Goal: Task Accomplishment & Management: Manage account settings

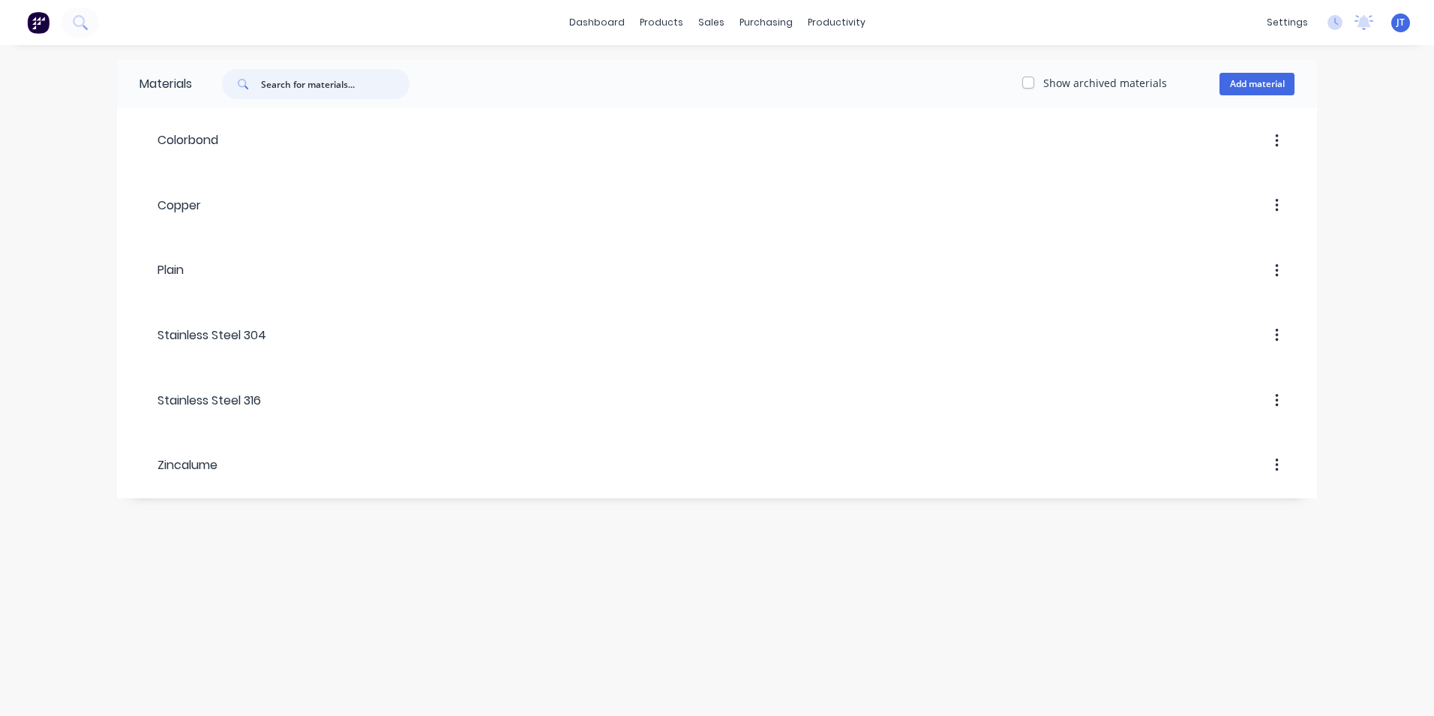
click at [290, 94] on input "text" at bounding box center [335, 84] width 149 height 30
click at [741, 63] on link "Sales Orders" at bounding box center [790, 71] width 199 height 30
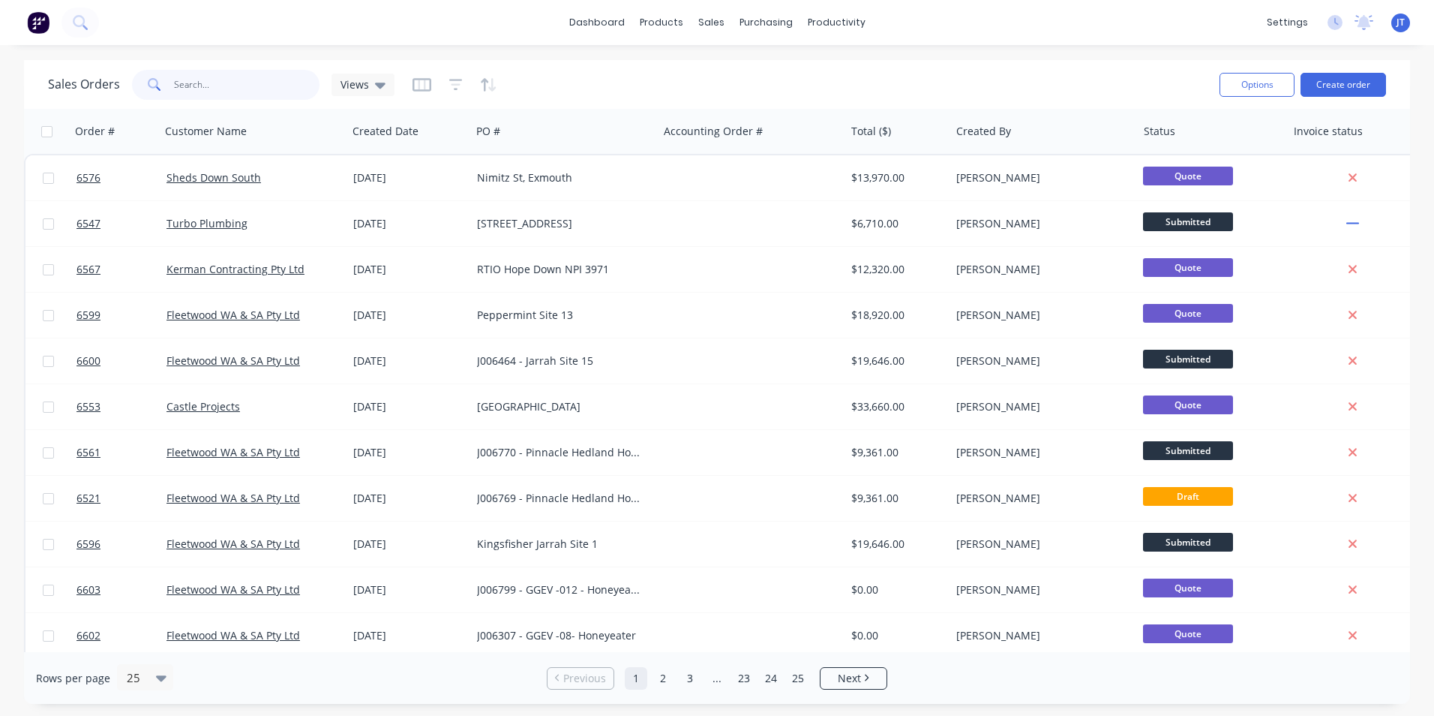
click at [280, 89] on input "text" at bounding box center [247, 85] width 146 height 30
type input "6600"
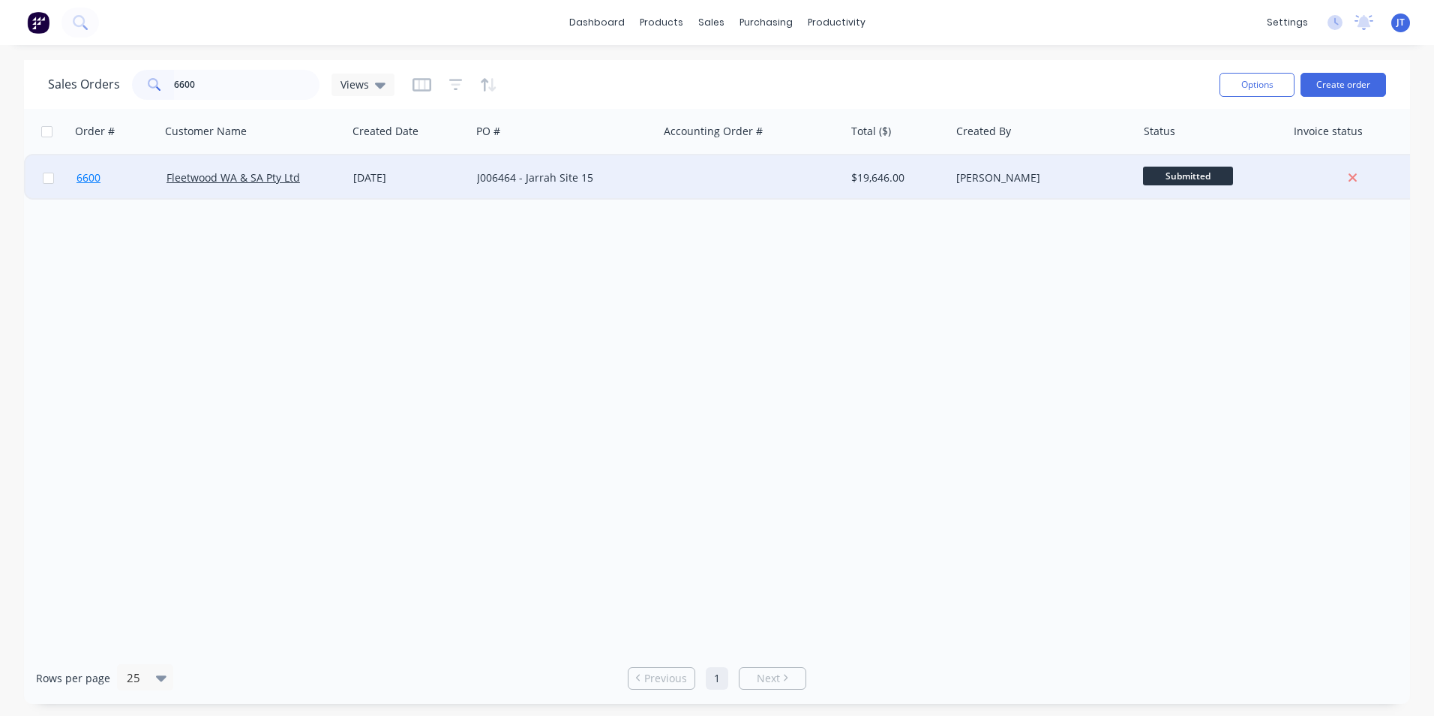
click at [94, 182] on span "6600" at bounding box center [89, 177] width 24 height 15
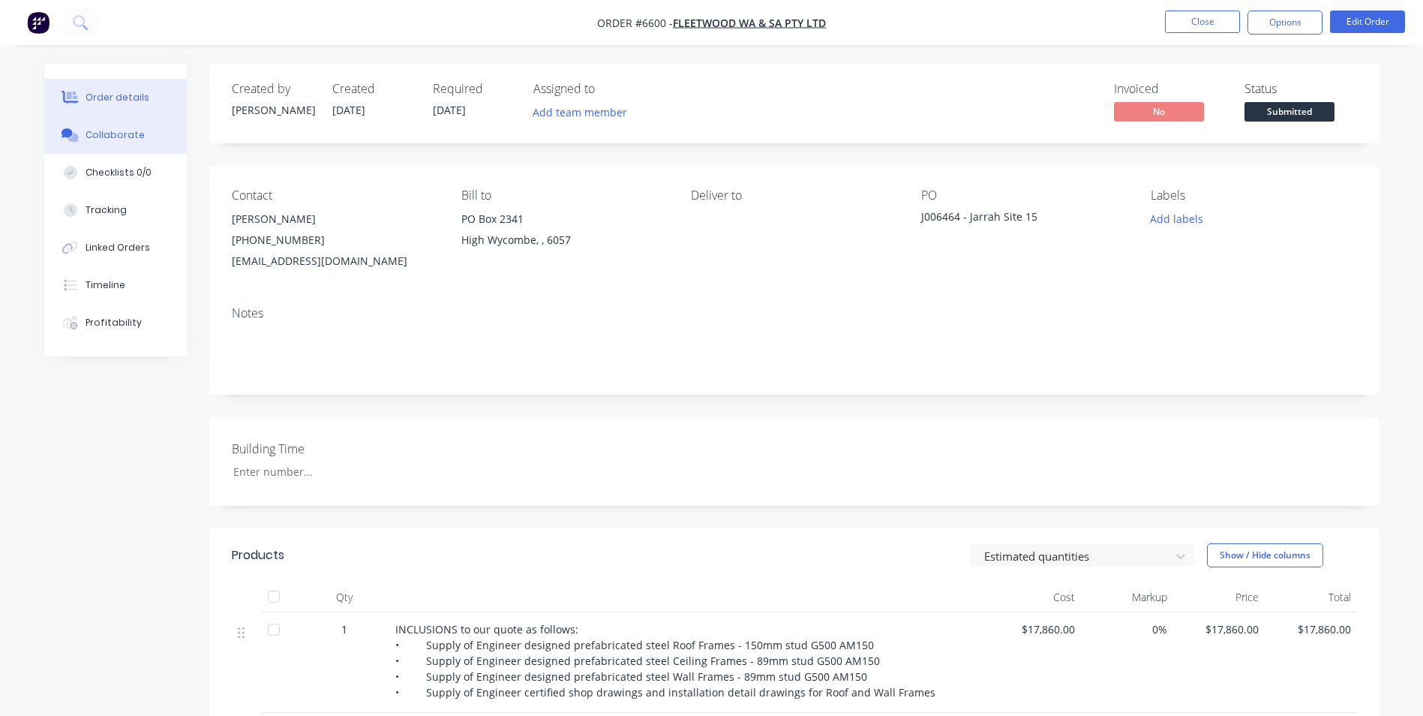
click at [118, 125] on button "Collaborate" at bounding box center [115, 135] width 143 height 38
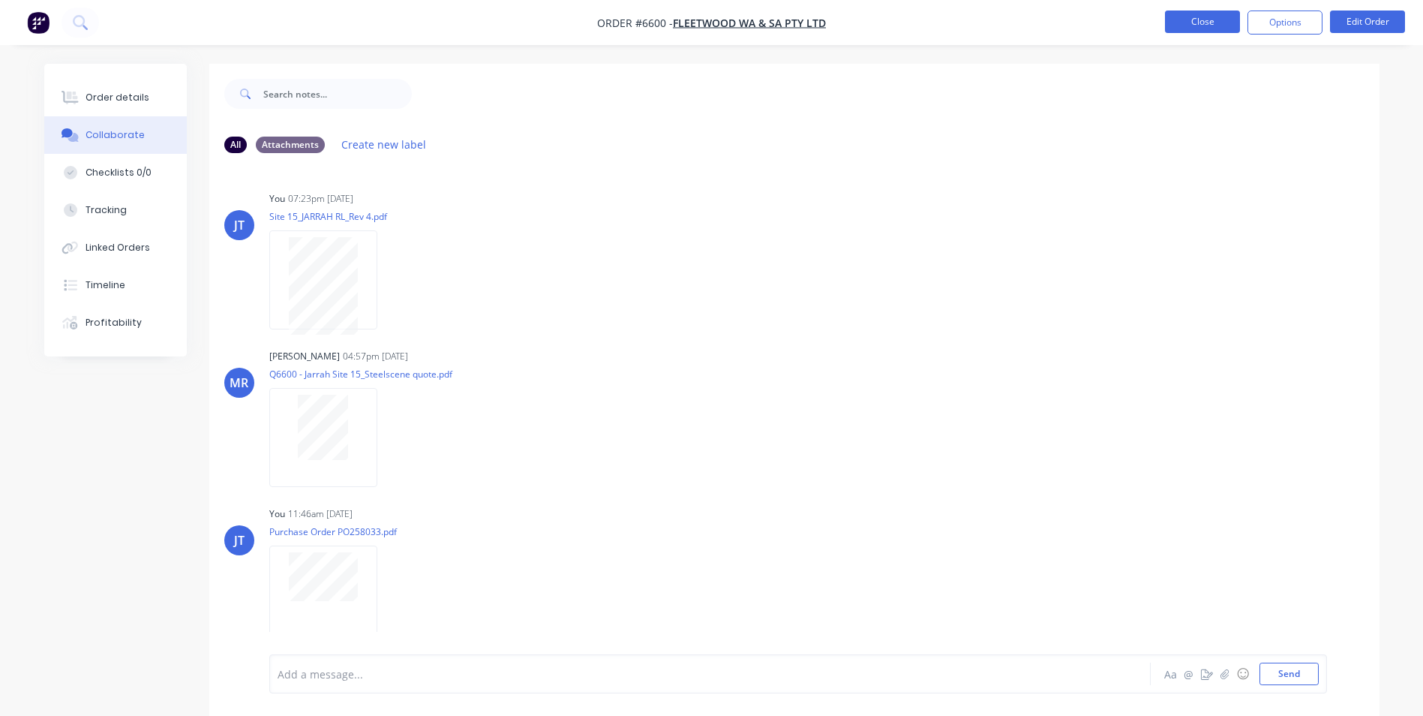
click at [1211, 23] on button "Close" at bounding box center [1202, 22] width 75 height 23
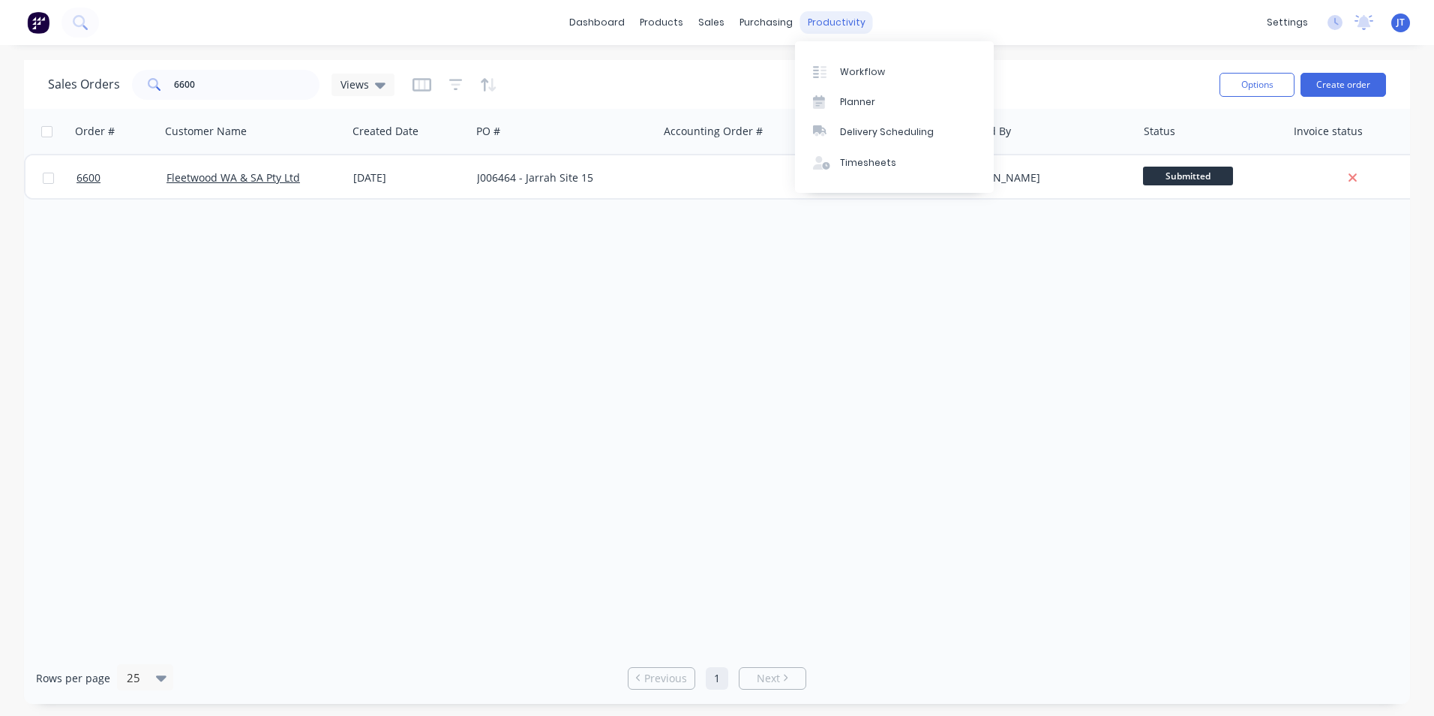
click at [801, 20] on div "productivity" at bounding box center [836, 22] width 73 height 23
click at [845, 73] on div "Workflow" at bounding box center [862, 72] width 45 height 14
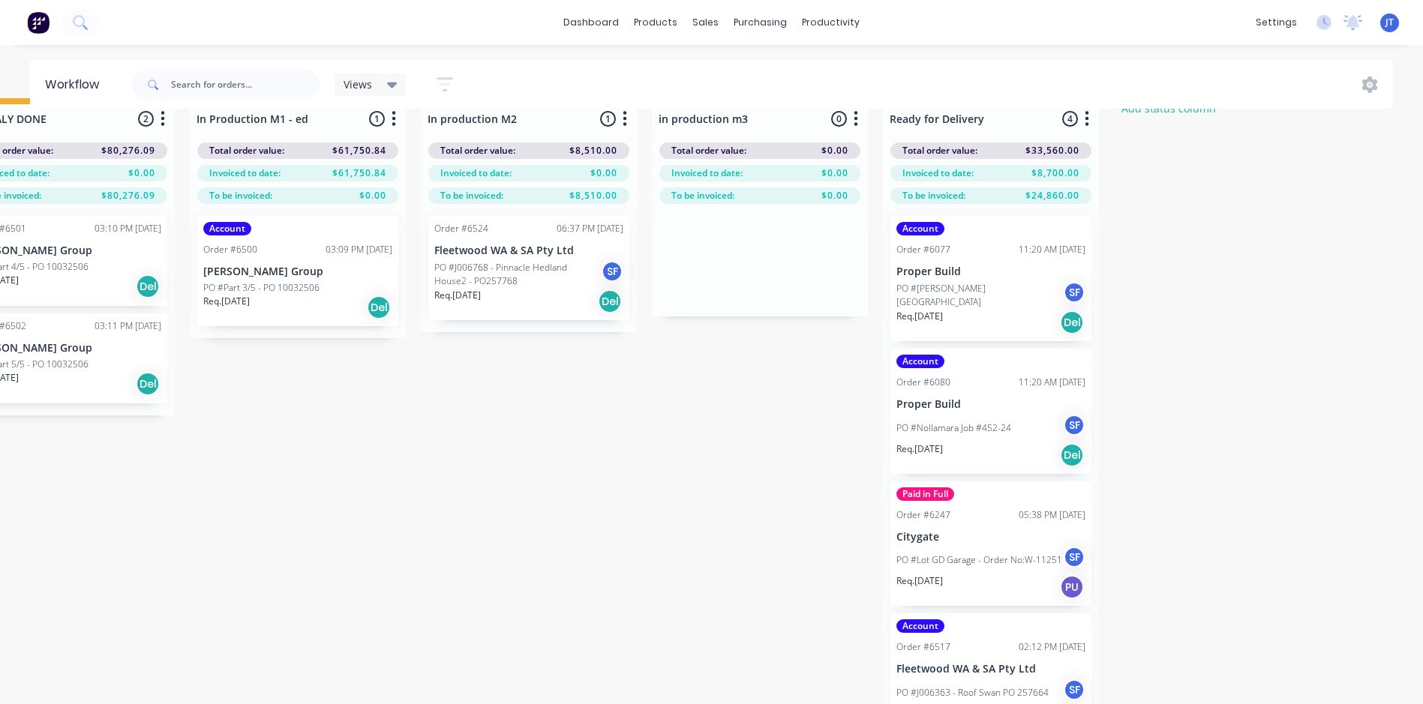
scroll to position [0, 2384]
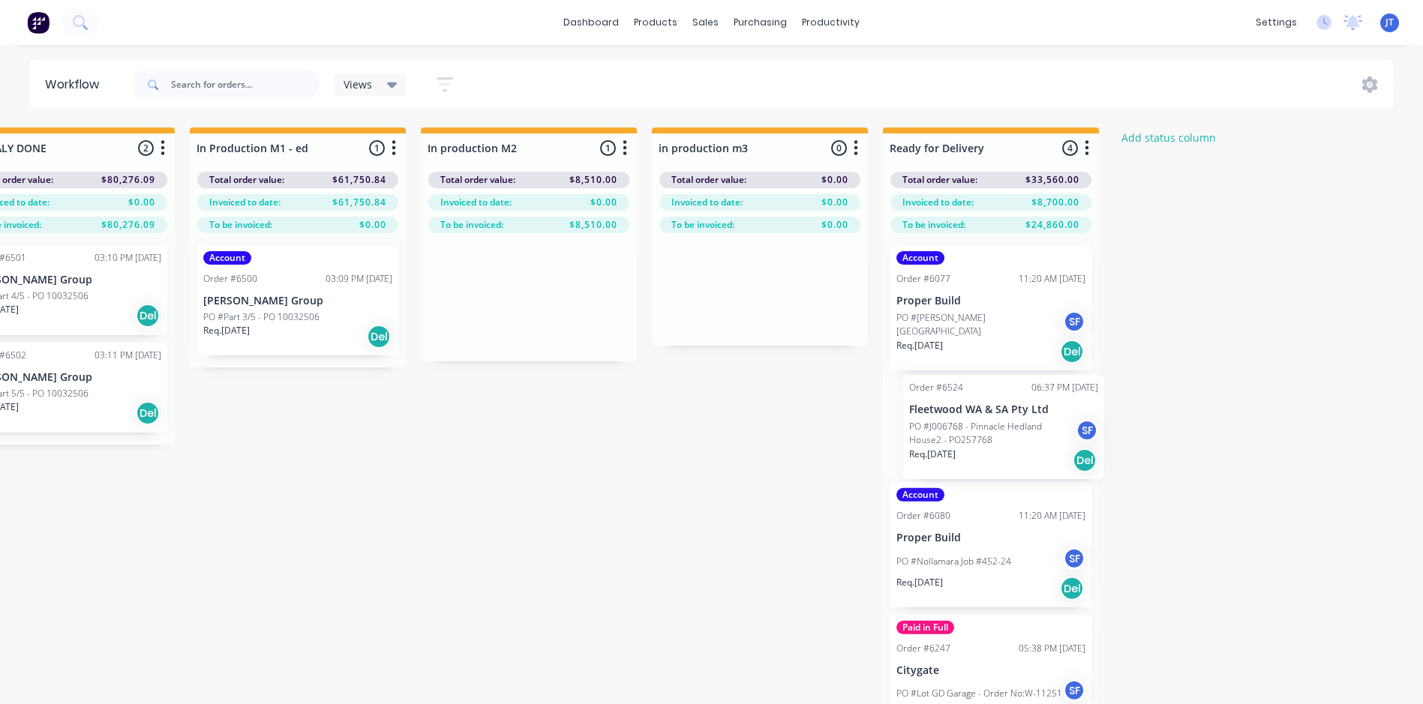
drag, startPoint x: 496, startPoint y: 281, endPoint x: 971, endPoint y: 416, distance: 493.7
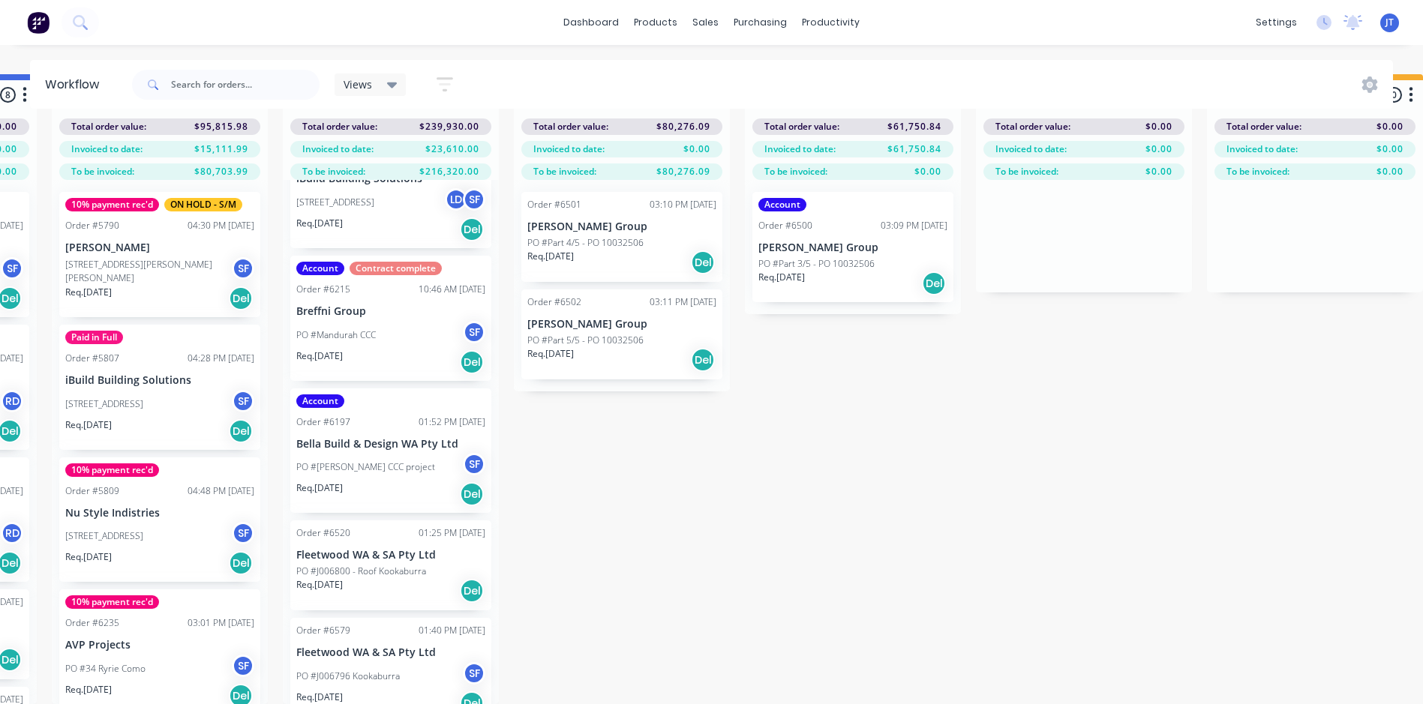
scroll to position [88, 0]
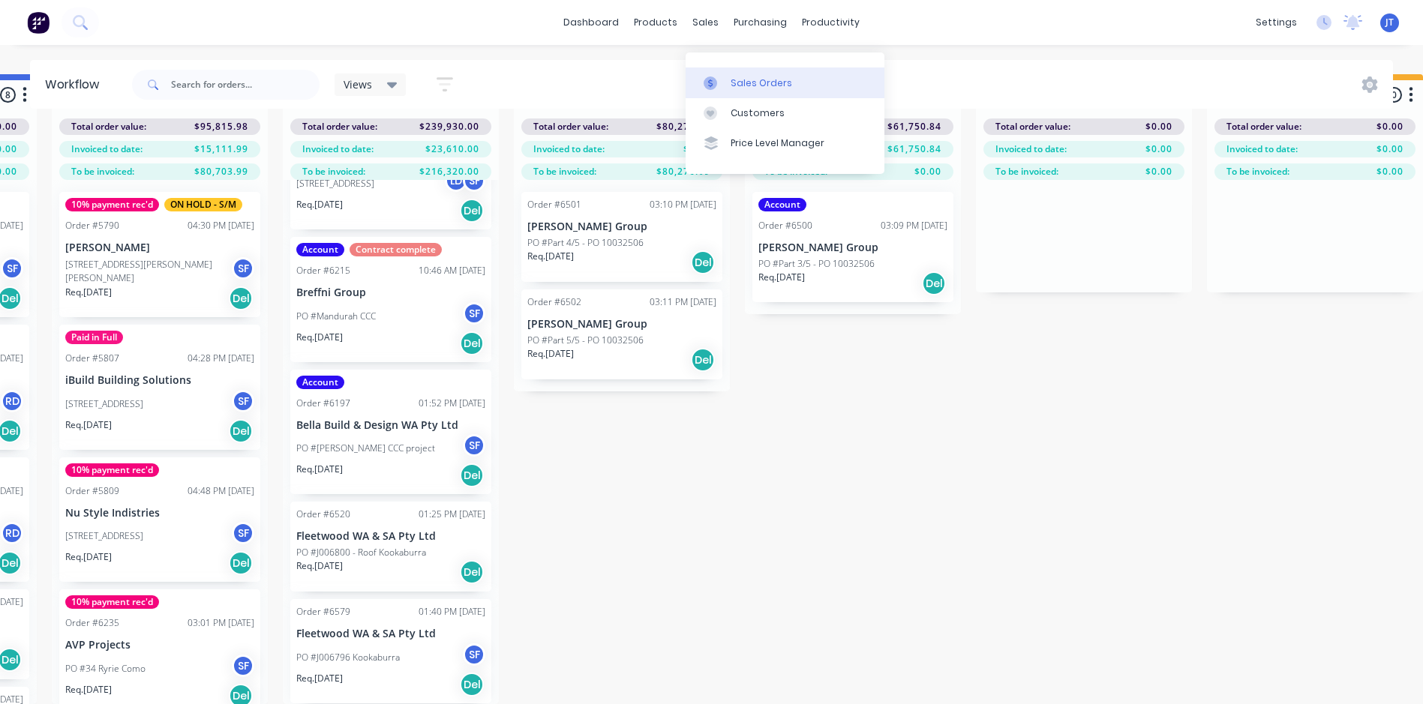
click at [738, 77] on div "Sales Orders" at bounding box center [762, 84] width 62 height 14
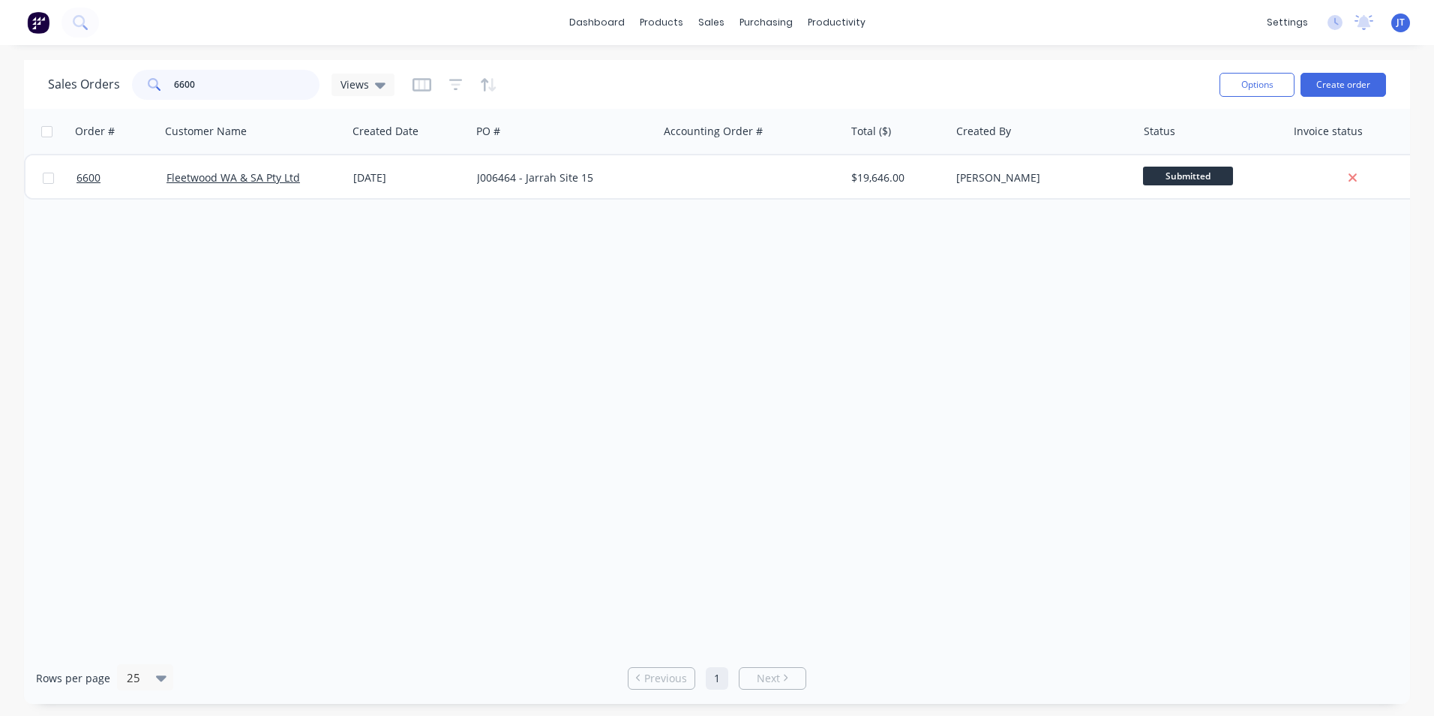
click at [205, 89] on input "6600" at bounding box center [247, 85] width 146 height 30
type input "6"
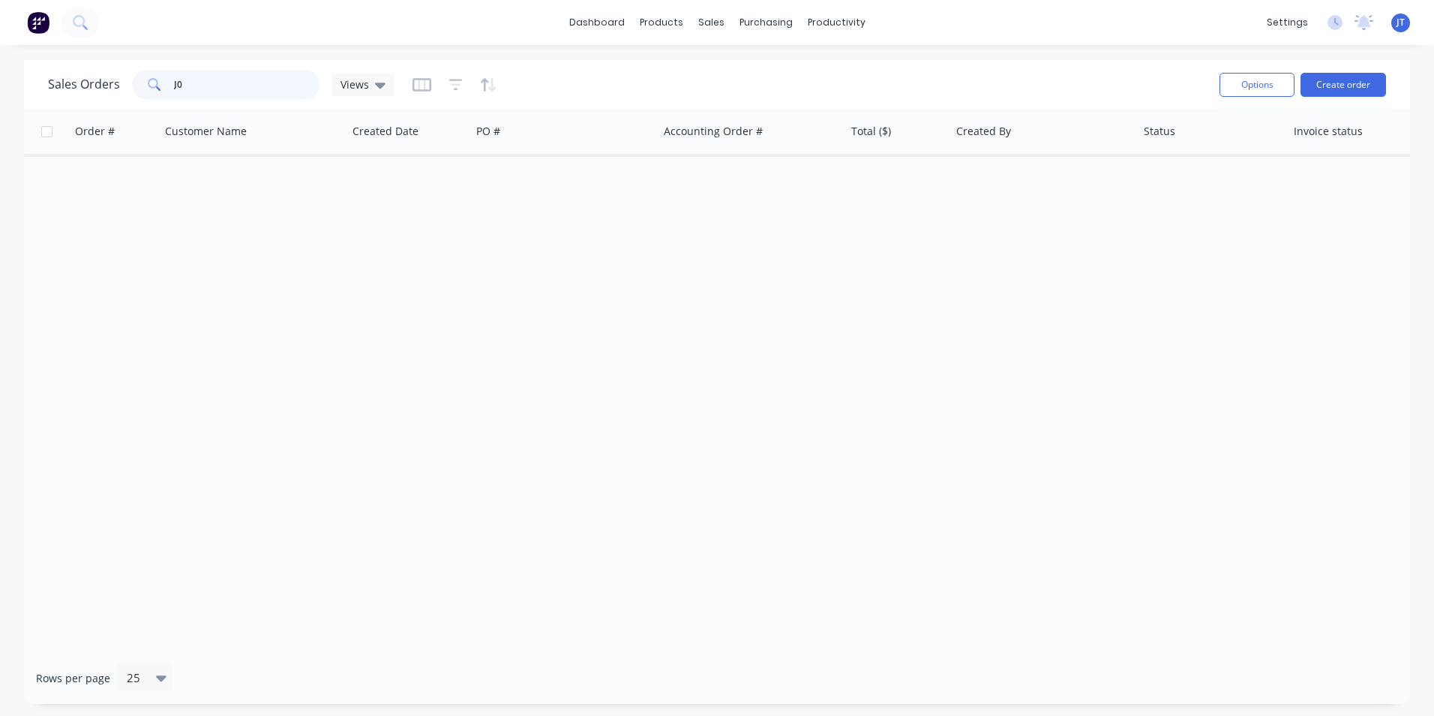
type input "J"
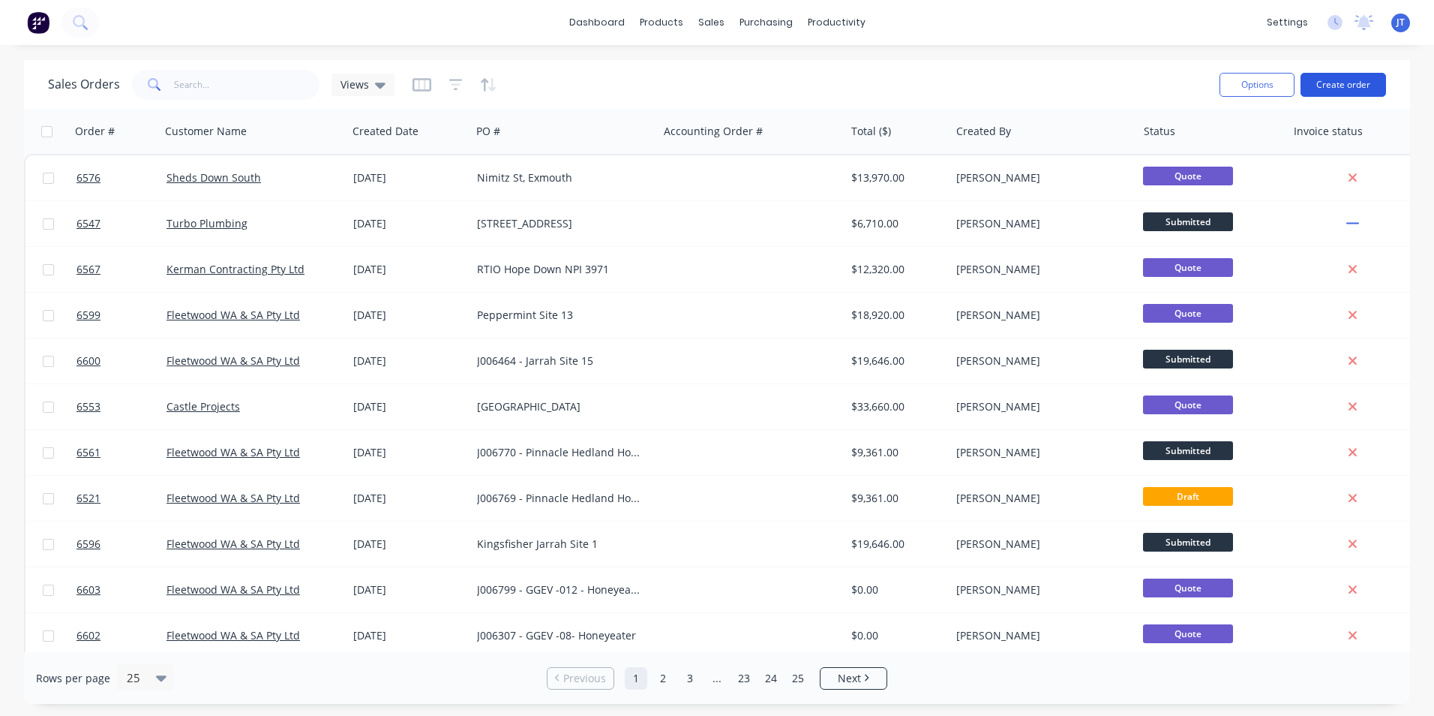
click at [1354, 86] on button "Create order" at bounding box center [1344, 85] width 86 height 24
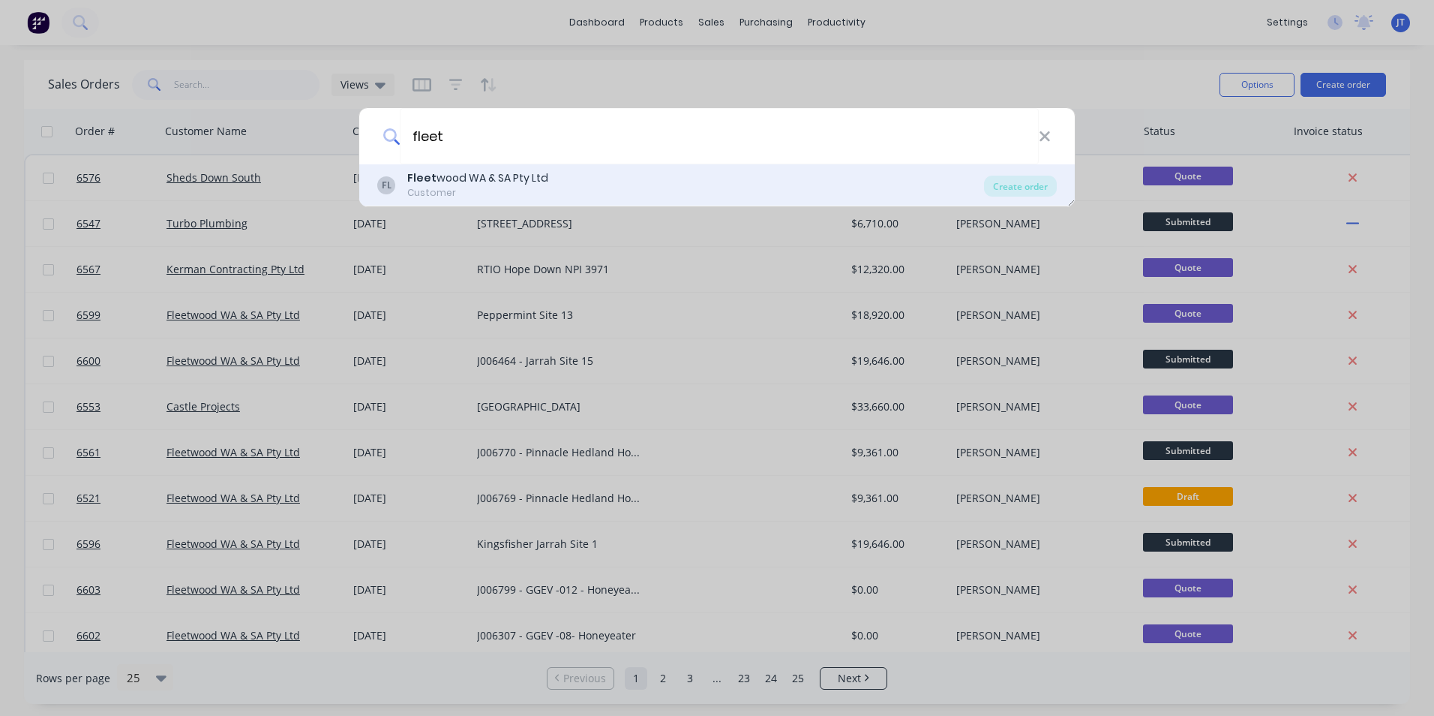
type input "fleet"
click at [544, 190] on div "Customer" at bounding box center [477, 193] width 141 height 14
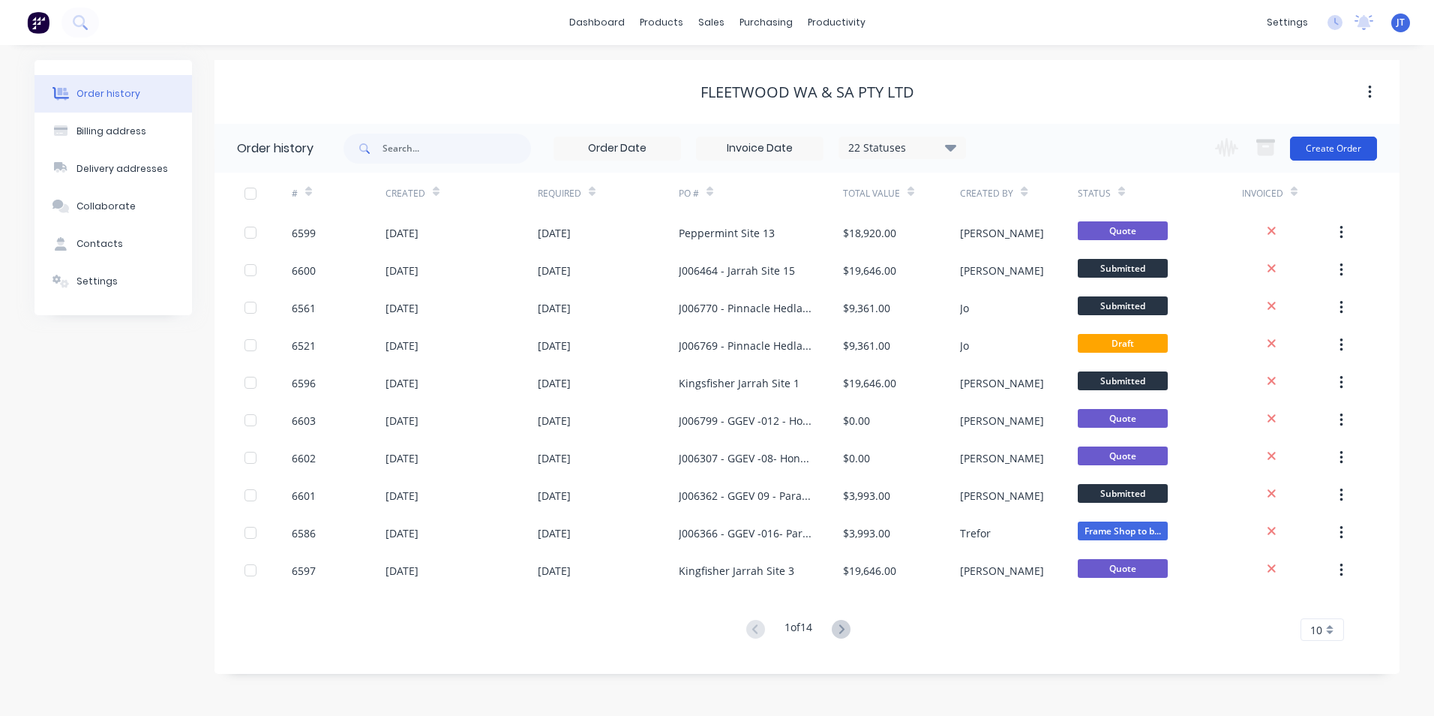
click at [1346, 144] on button "Create Order" at bounding box center [1333, 149] width 87 height 24
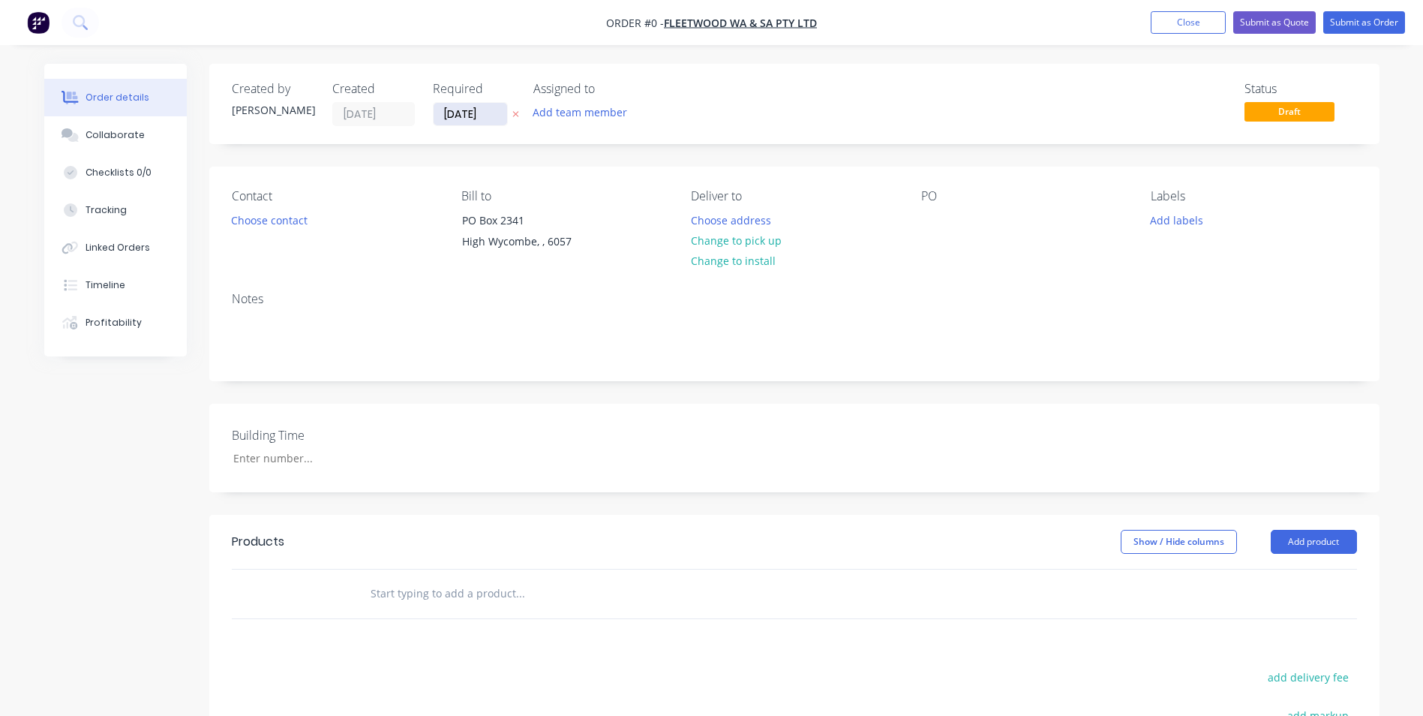
click at [453, 113] on input "[DATE]" at bounding box center [471, 114] width 74 height 23
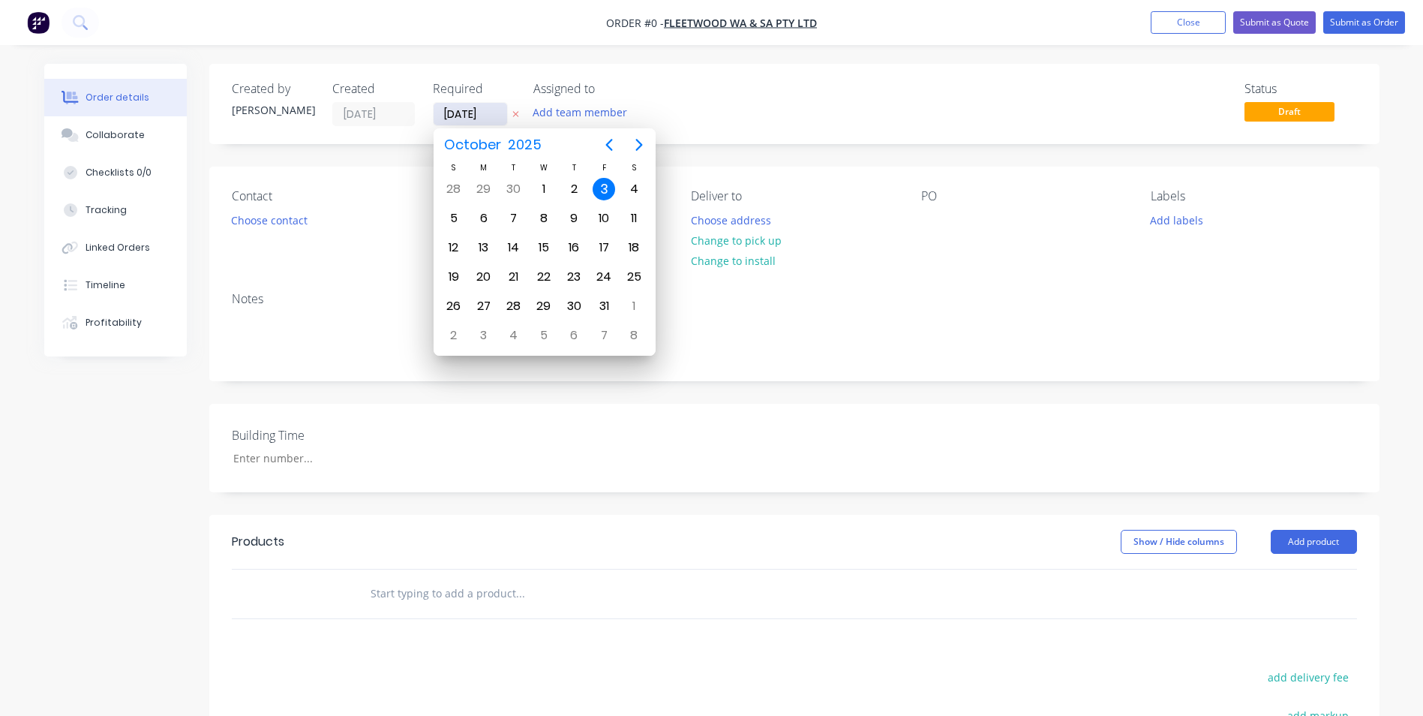
click at [456, 116] on input "[DATE]" at bounding box center [471, 114] width 74 height 23
type input "[DATE]"
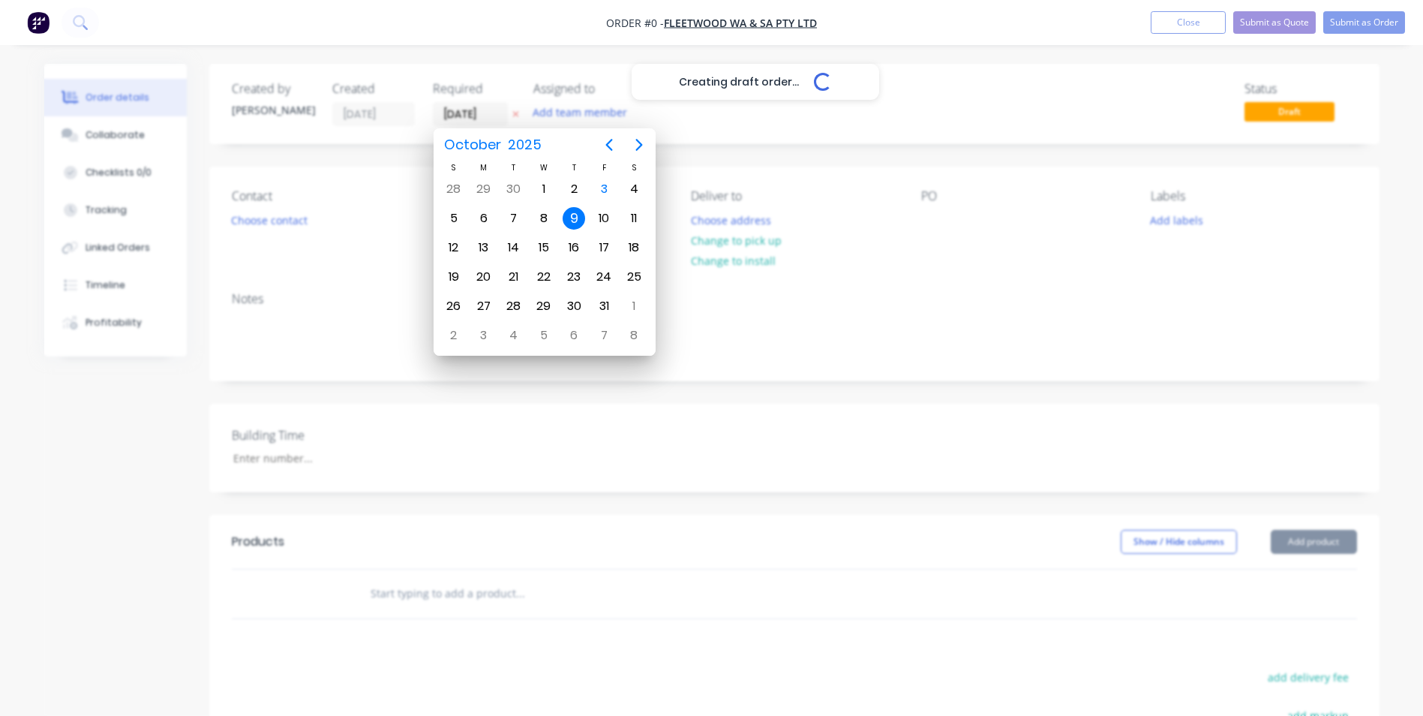
click at [572, 221] on div "9" at bounding box center [574, 218] width 23 height 23
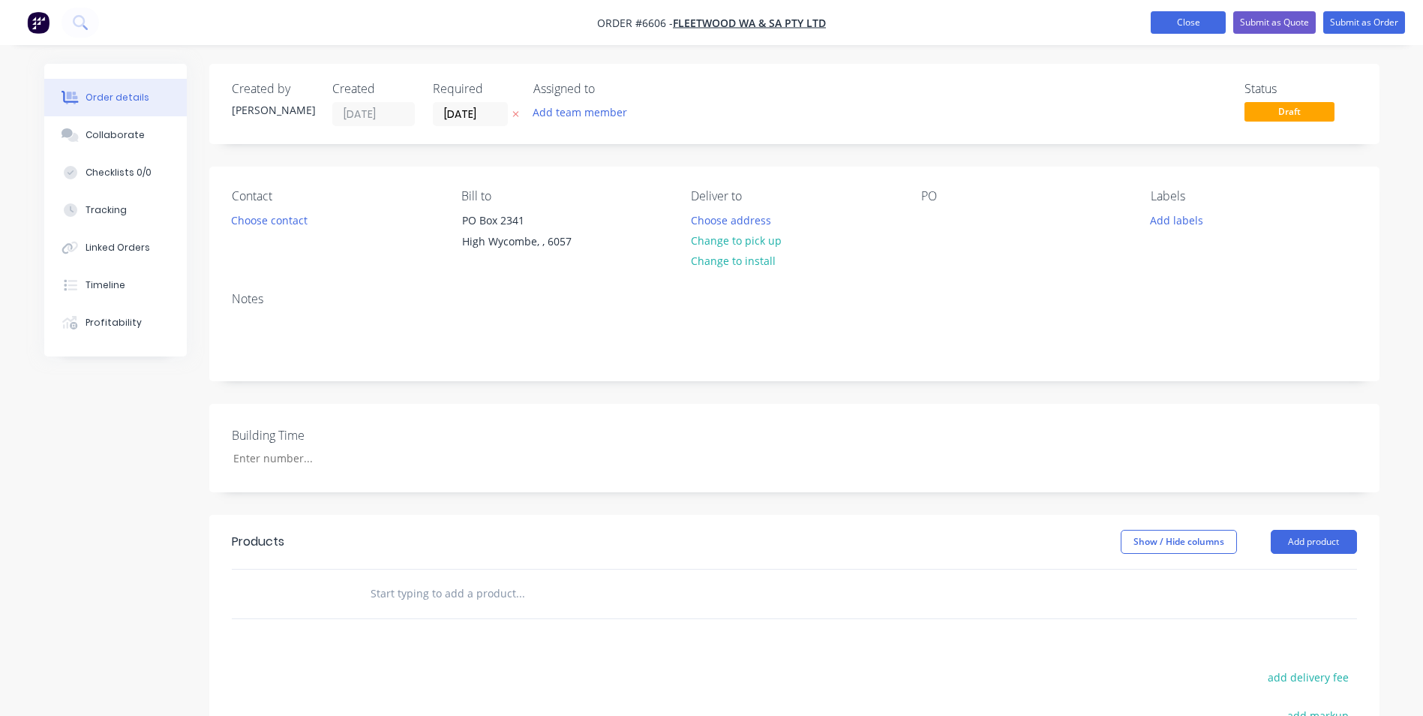
click at [1169, 29] on button "Close" at bounding box center [1188, 22] width 75 height 23
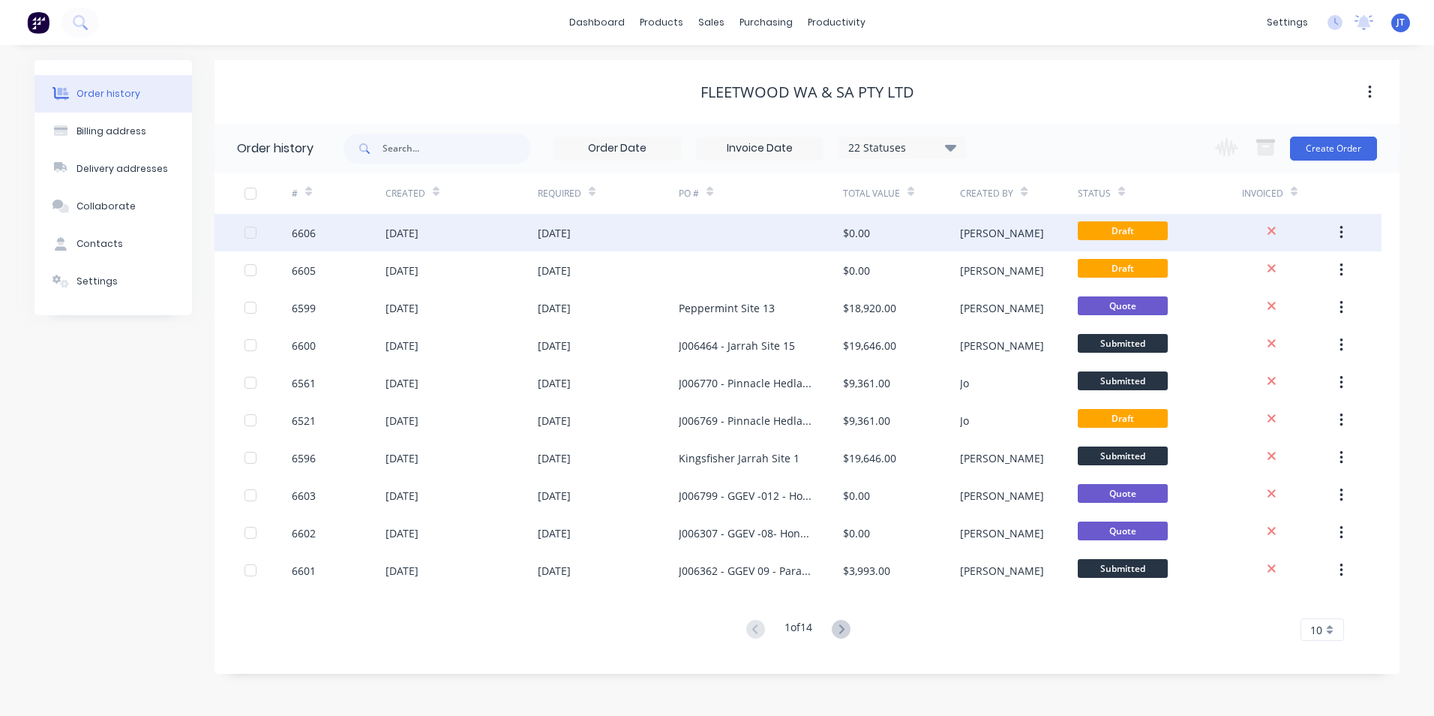
click at [255, 229] on div at bounding box center [251, 233] width 30 height 30
click at [1347, 229] on button "button" at bounding box center [1341, 232] width 35 height 27
drag, startPoint x: 351, startPoint y: 222, endPoint x: 339, endPoint y: 239, distance: 20.4
click at [339, 239] on div "6606" at bounding box center [339, 233] width 94 height 38
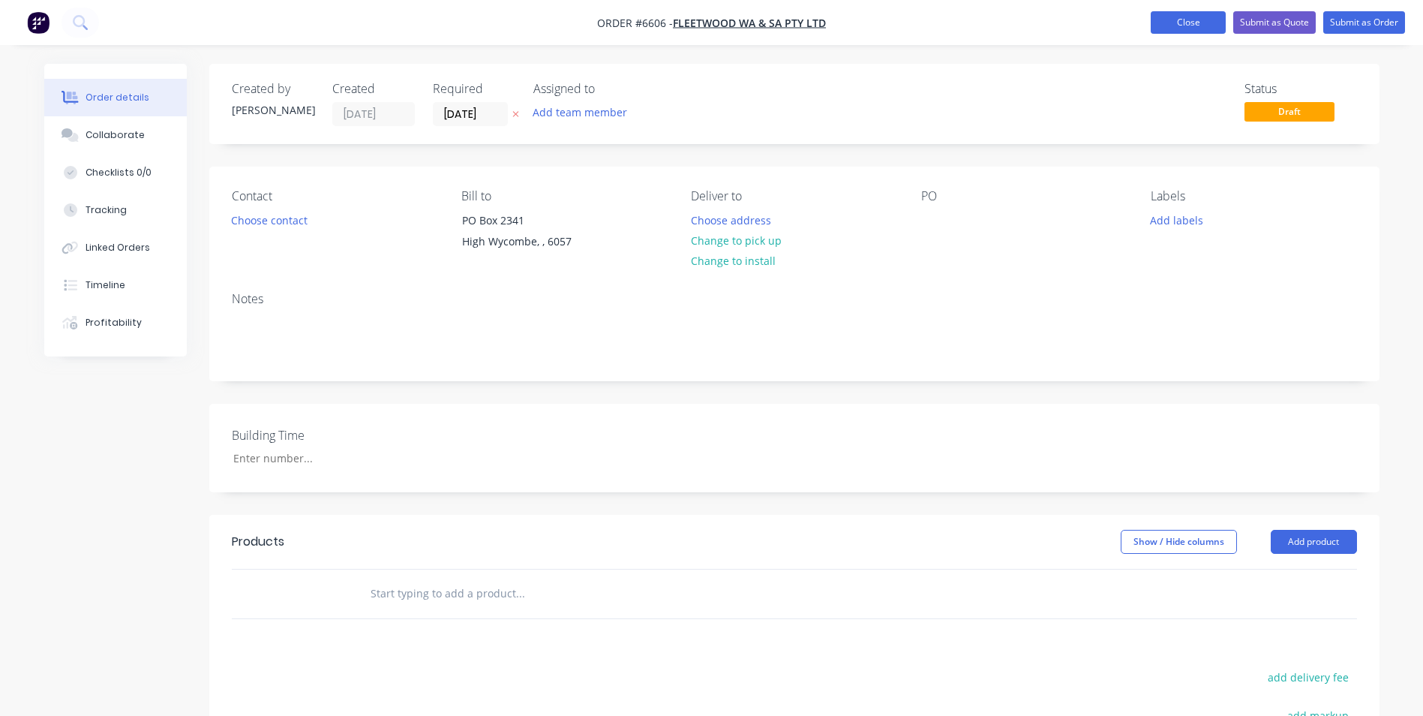
click at [1208, 26] on button "Close" at bounding box center [1188, 22] width 75 height 23
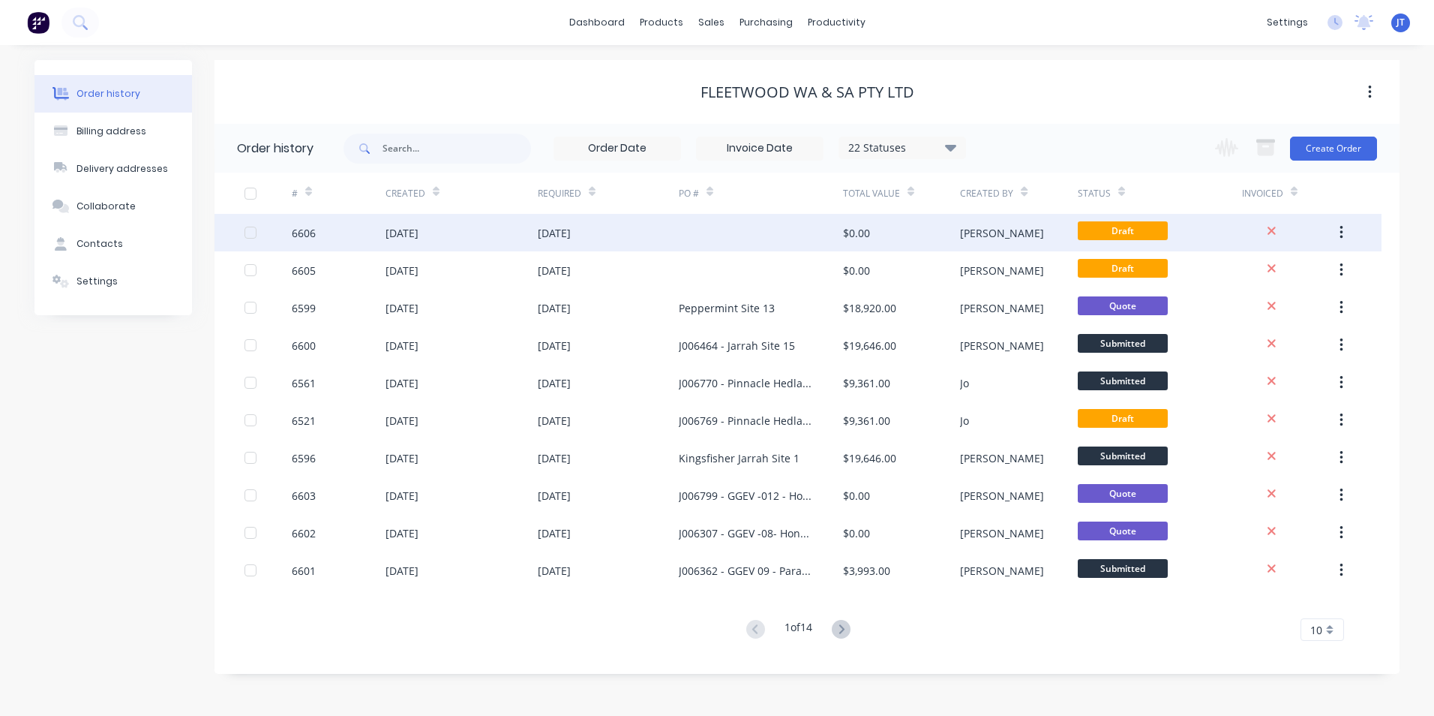
click at [254, 229] on div at bounding box center [251, 233] width 30 height 30
drag, startPoint x: 351, startPoint y: 231, endPoint x: 343, endPoint y: 236, distance: 9.4
click at [343, 236] on div "6606" at bounding box center [339, 233] width 94 height 38
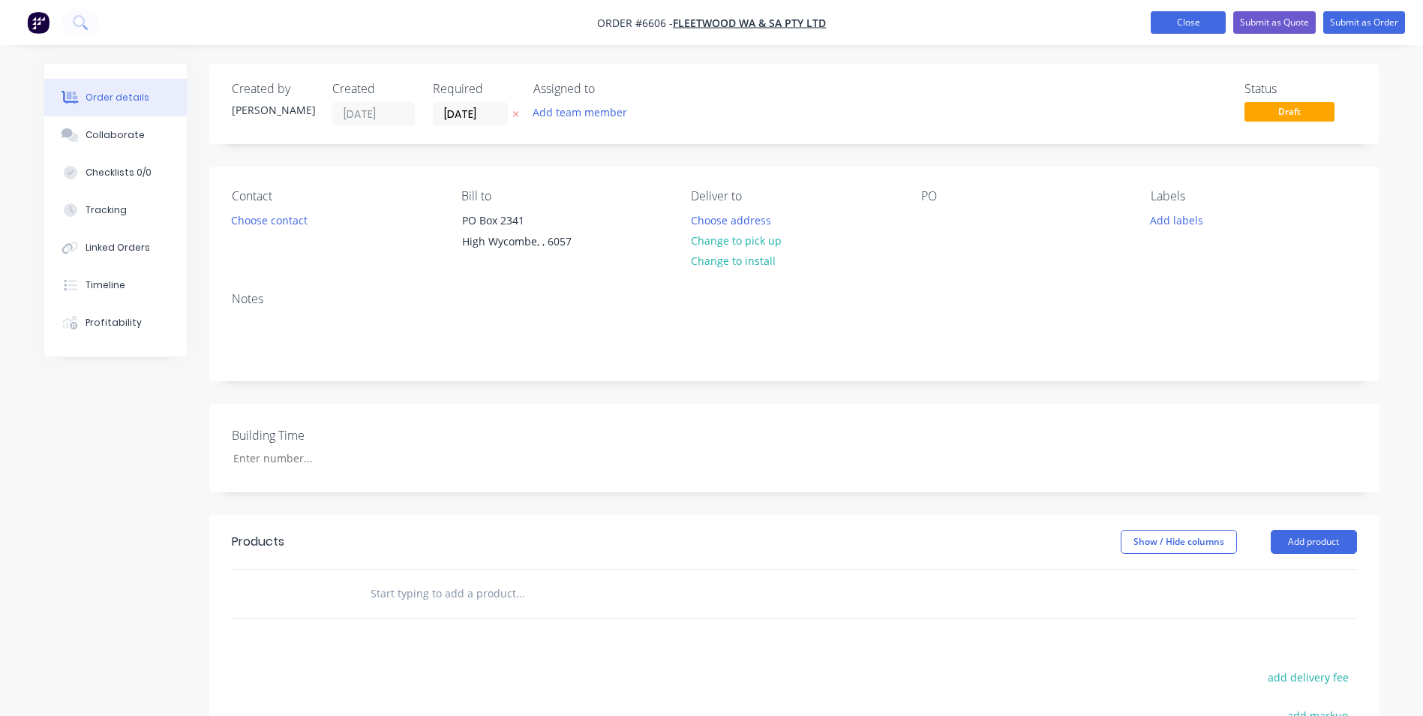
click at [1202, 30] on button "Close" at bounding box center [1188, 22] width 75 height 23
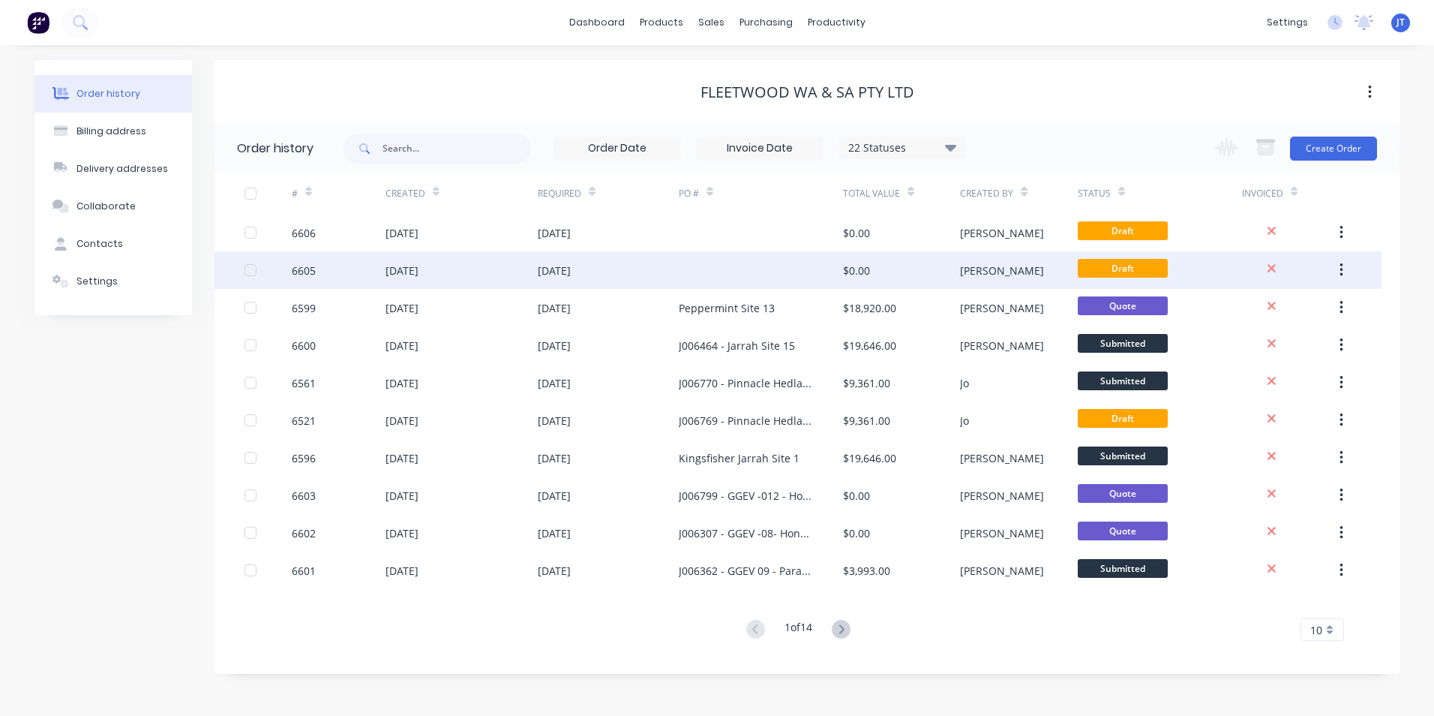
click at [307, 270] on div "6605" at bounding box center [304, 271] width 24 height 16
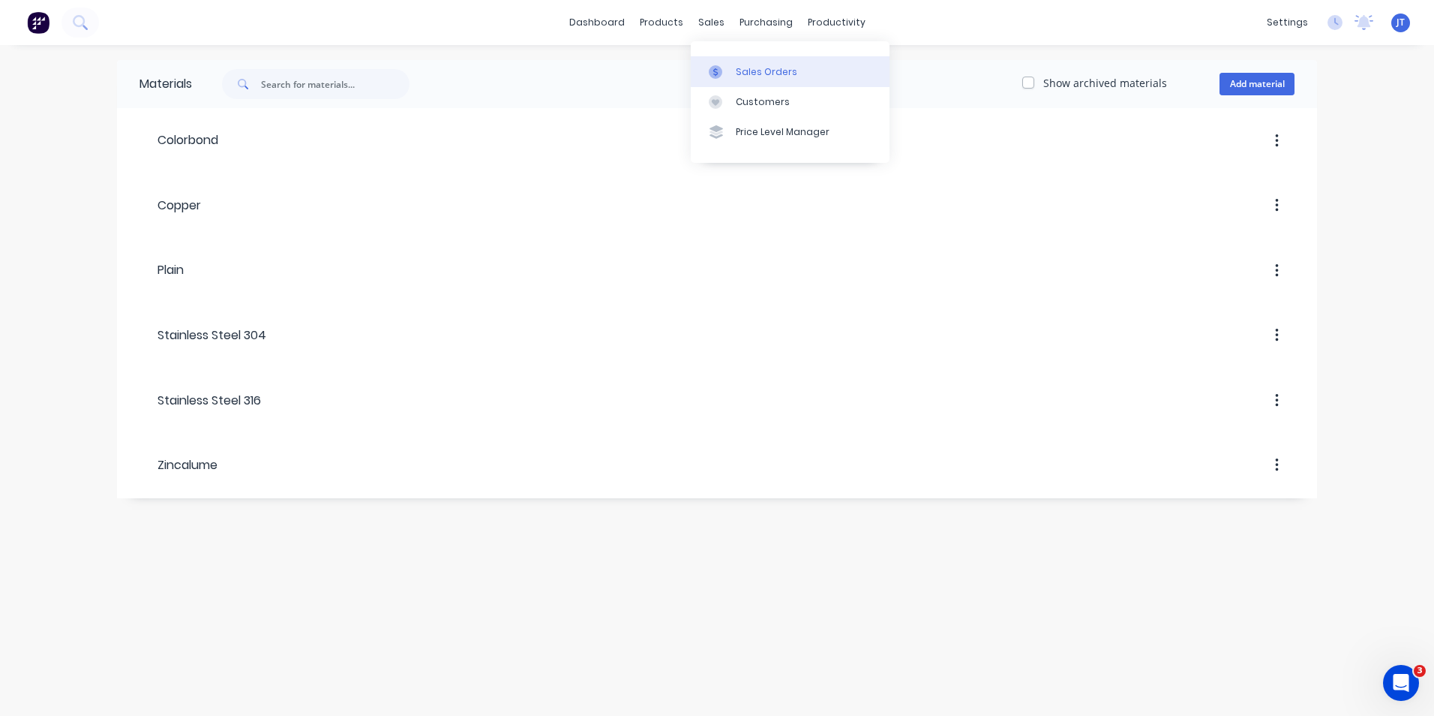
click at [764, 72] on div "Sales Orders" at bounding box center [767, 72] width 62 height 14
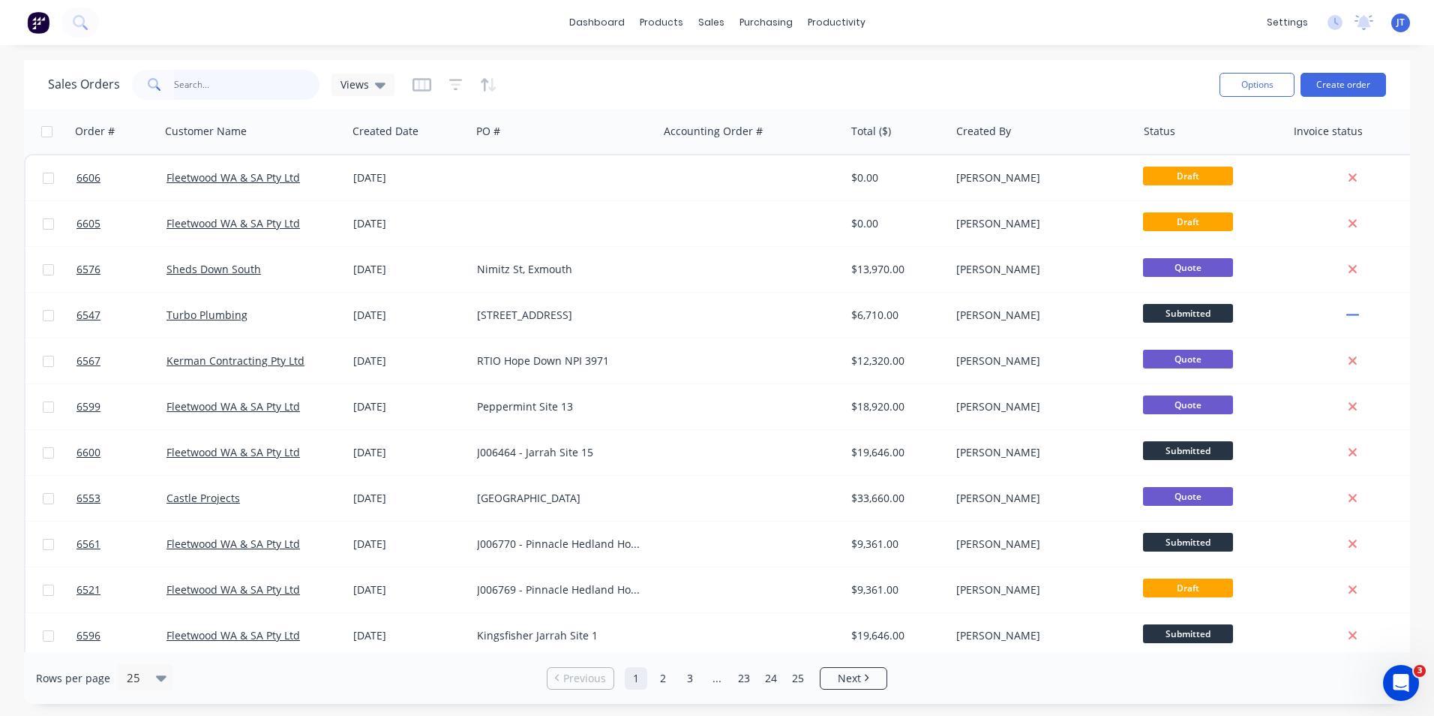
click at [187, 83] on input "text" at bounding box center [247, 85] width 146 height 30
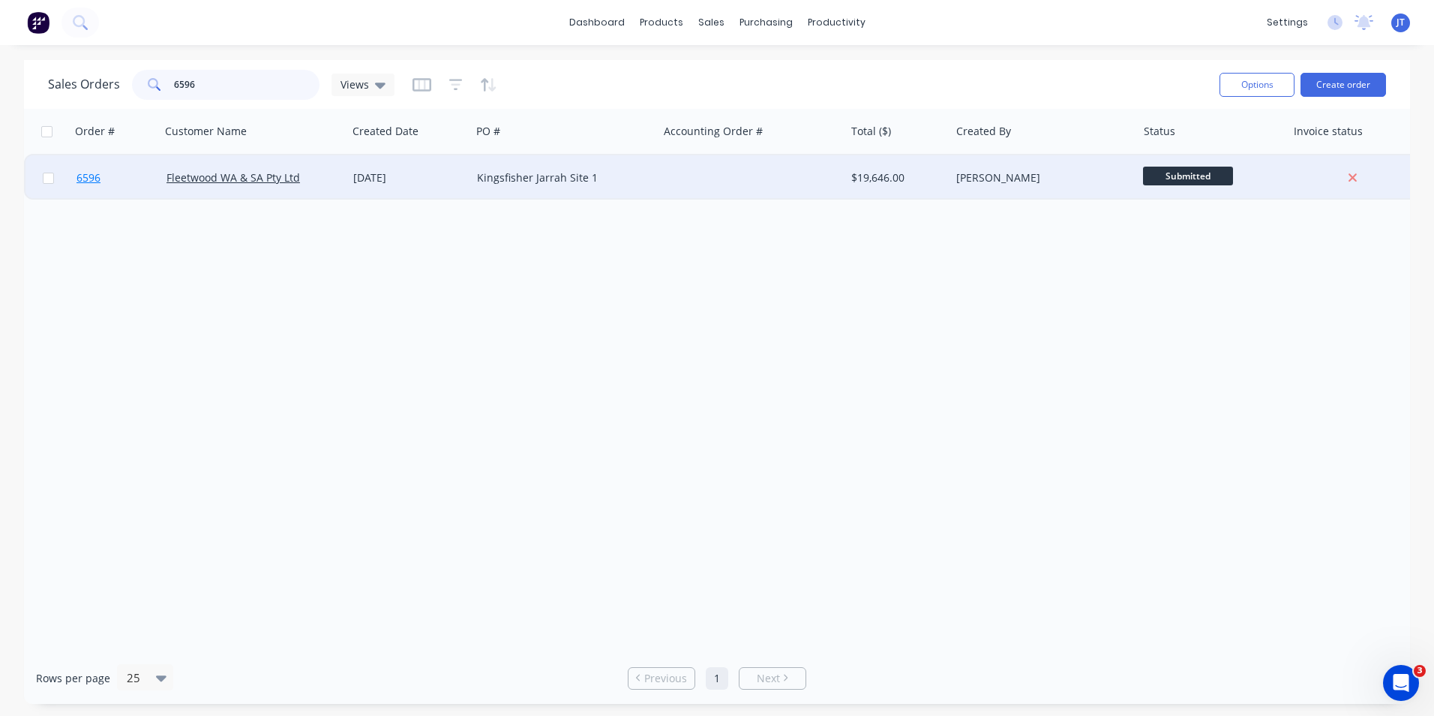
type input "6596"
click at [87, 182] on span "6596" at bounding box center [89, 177] width 24 height 15
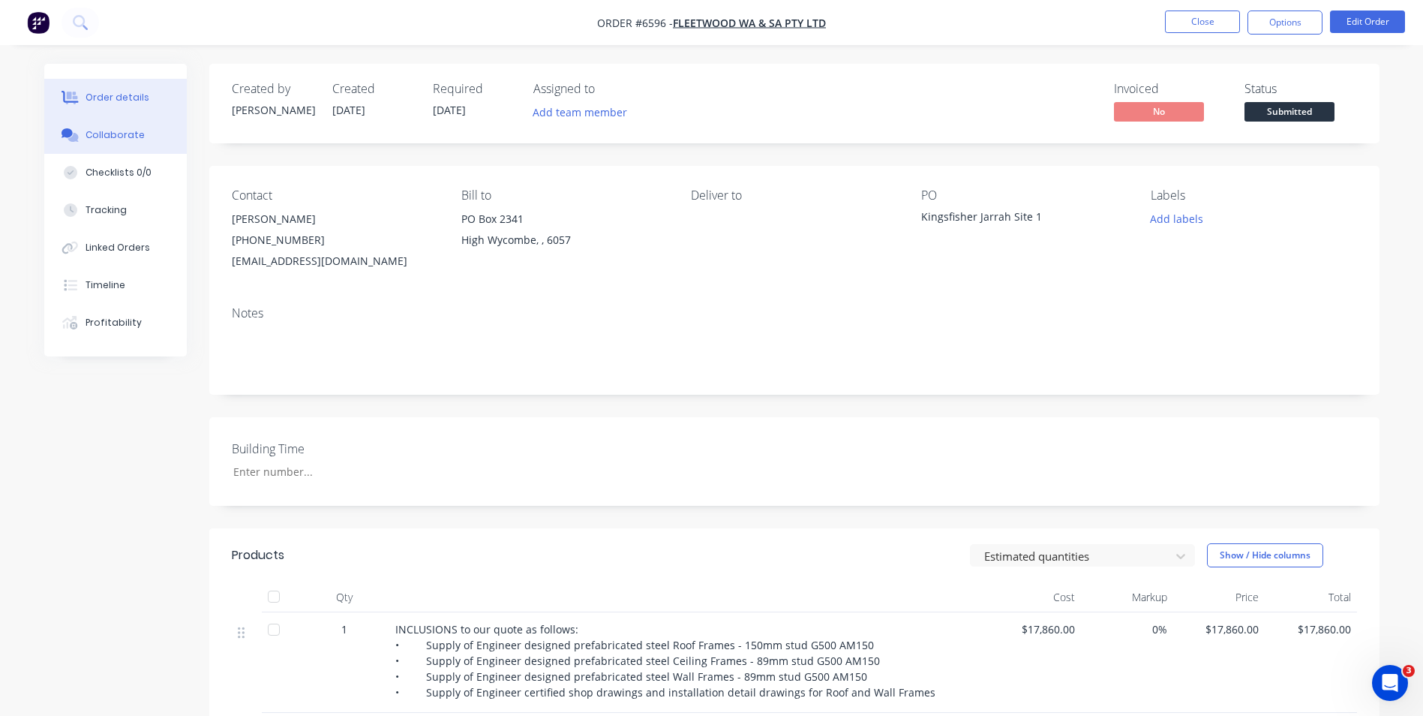
click at [116, 122] on button "Collaborate" at bounding box center [115, 135] width 143 height 38
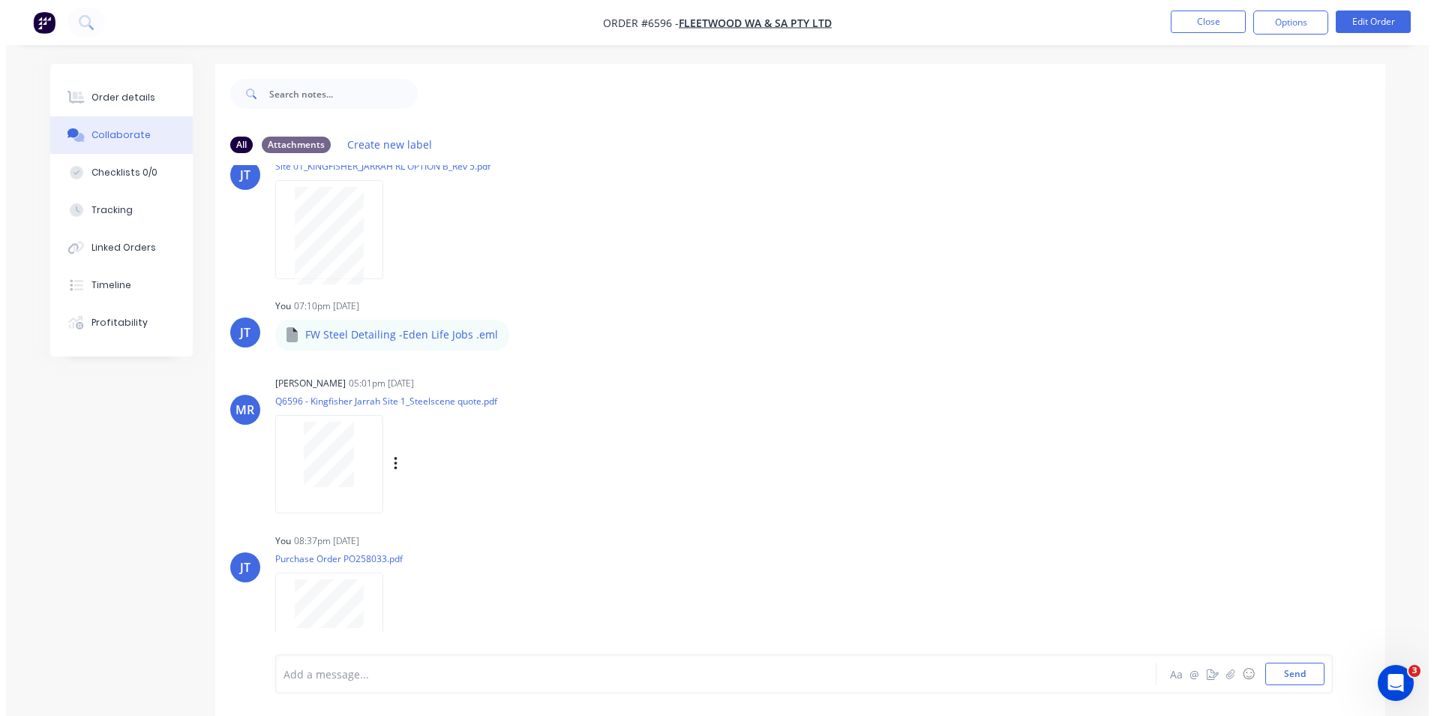
scroll to position [74, 0]
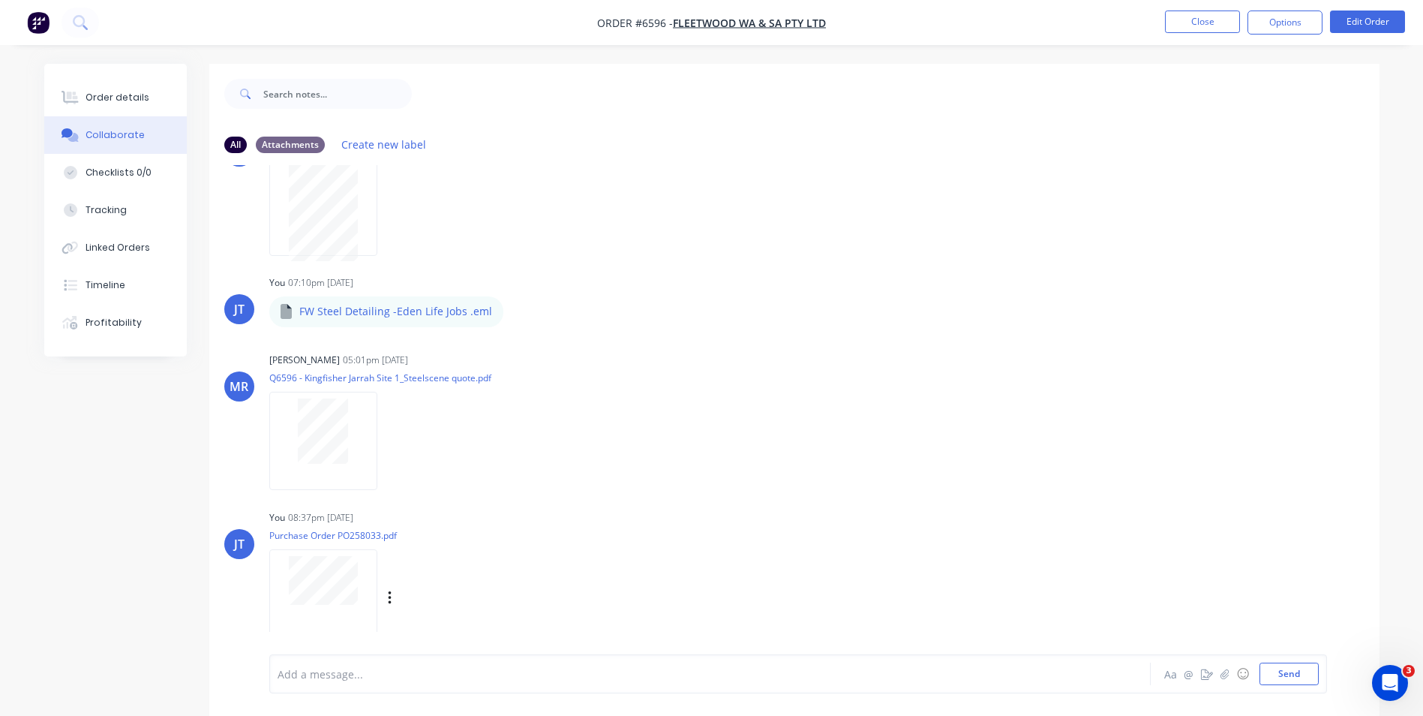
click at [319, 548] on div "Labels Download Delete" at bounding box center [406, 598] width 275 height 113
click at [810, 386] on div "MR Michael Redpath 05:01pm 02/10/25 Q6596 - Kingfisher Jarrah Site 1_Steelscene…" at bounding box center [794, 416] width 1170 height 135
click at [793, 452] on div "MR Michael Redpath 05:01pm 02/10/25 Q6596 - Kingfisher Jarrah Site 1_Steelscene…" at bounding box center [794, 416] width 1170 height 135
click at [838, 321] on div "JT You 07:10pm 01/10/25 FW Steel Detailing -Eden Life Jobs .eml FW Steel Detail…" at bounding box center [794, 299] width 1170 height 54
drag, startPoint x: 881, startPoint y: 287, endPoint x: 856, endPoint y: 272, distance: 29.3
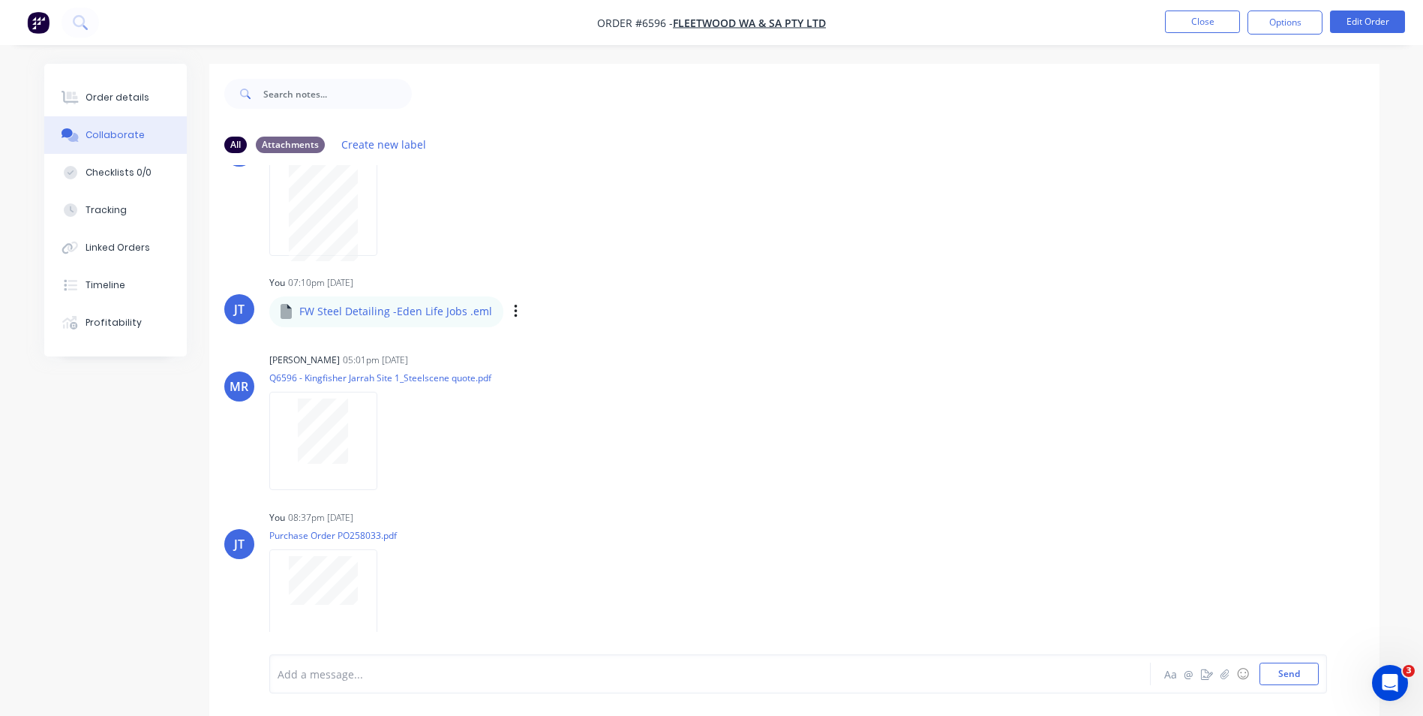
click at [878, 287] on div "JT You 07:10pm 01/10/25 FW Steel Detailing -Eden Life Jobs .eml FW Steel Detail…" at bounding box center [794, 299] width 1170 height 54
drag, startPoint x: 1069, startPoint y: 267, endPoint x: 997, endPoint y: 257, distance: 72.7
click at [1040, 263] on div "JT You 07:09pm 01/10/25 Site 01_KINGFISHER_JARRAH RL OPTION B_Rev 5.pdf Labels …" at bounding box center [794, 409] width 1170 height 489
click at [1214, 21] on button "Close" at bounding box center [1202, 22] width 75 height 23
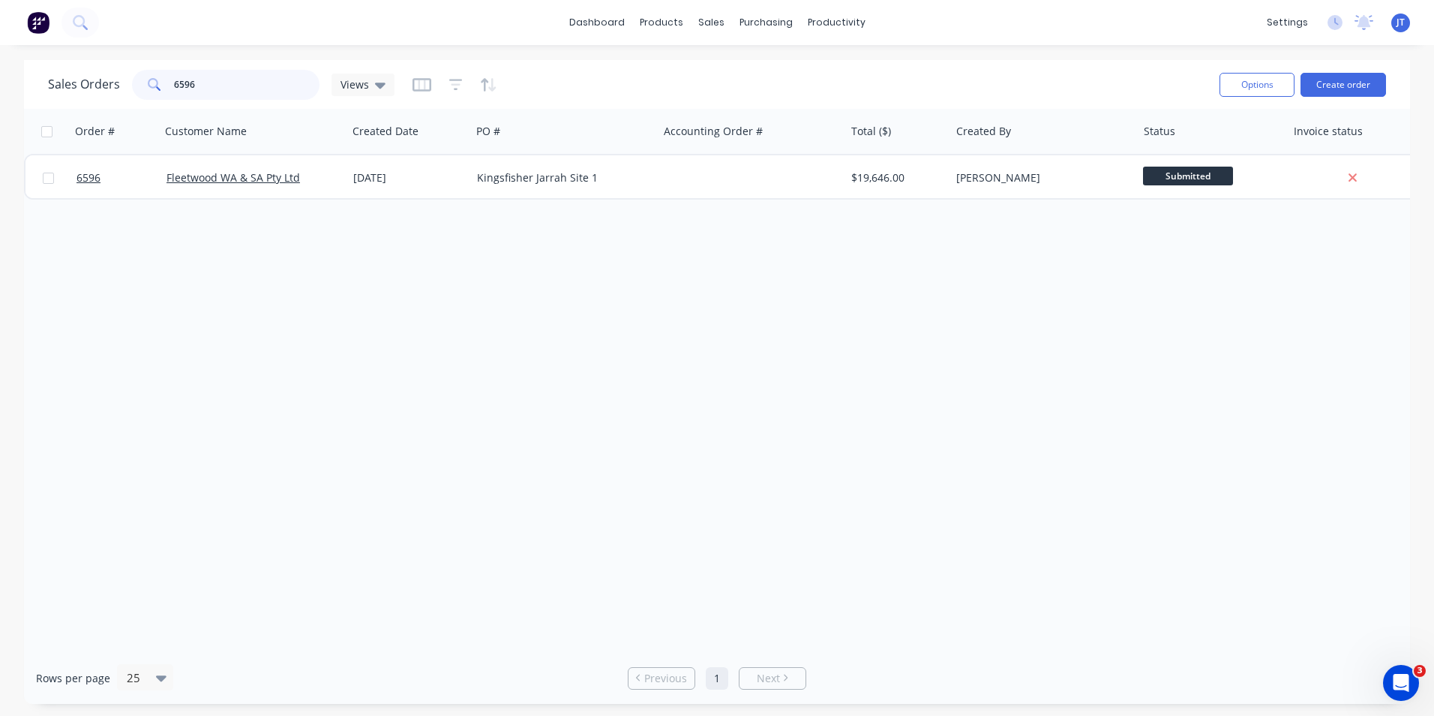
drag, startPoint x: 263, startPoint y: 84, endPoint x: 56, endPoint y: 74, distance: 208.1
click at [56, 74] on div "Sales Orders 6596 Views" at bounding box center [221, 85] width 347 height 30
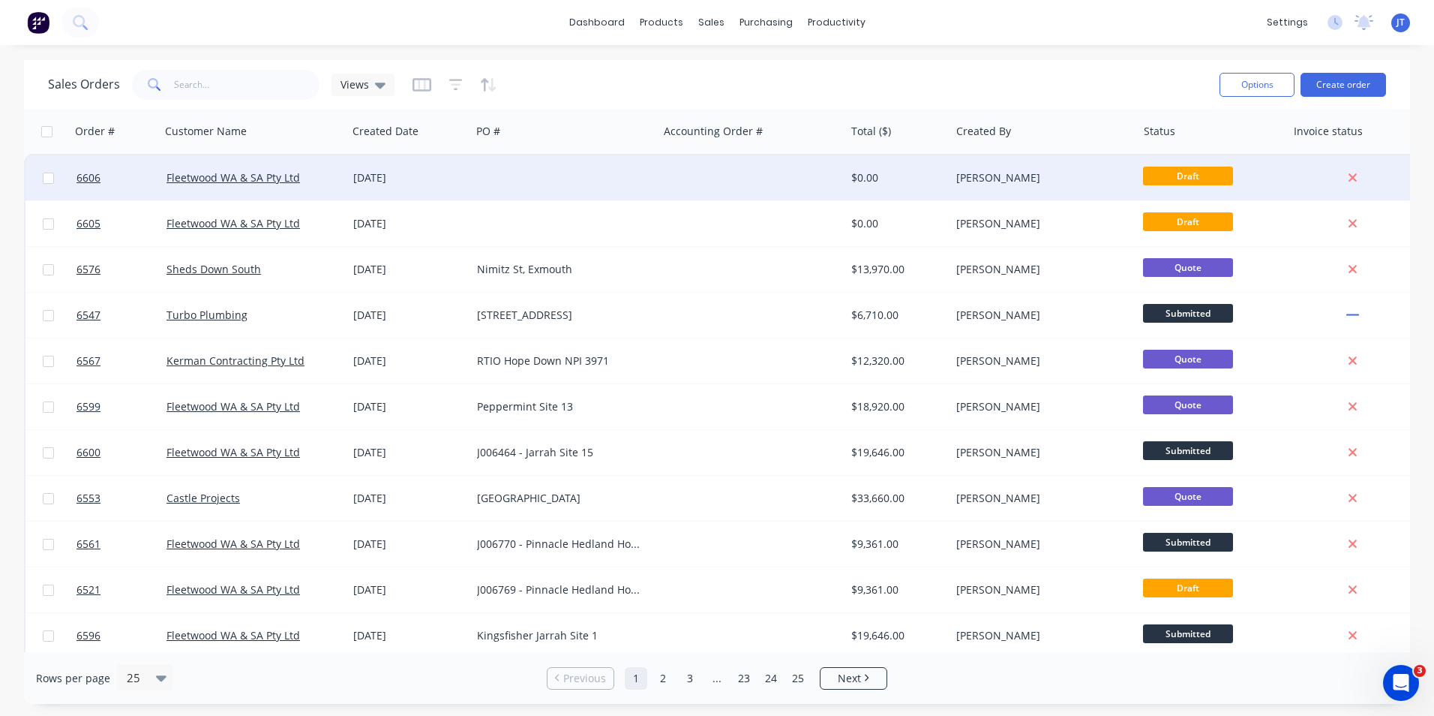
click at [54, 180] on div at bounding box center [48, 177] width 45 height 45
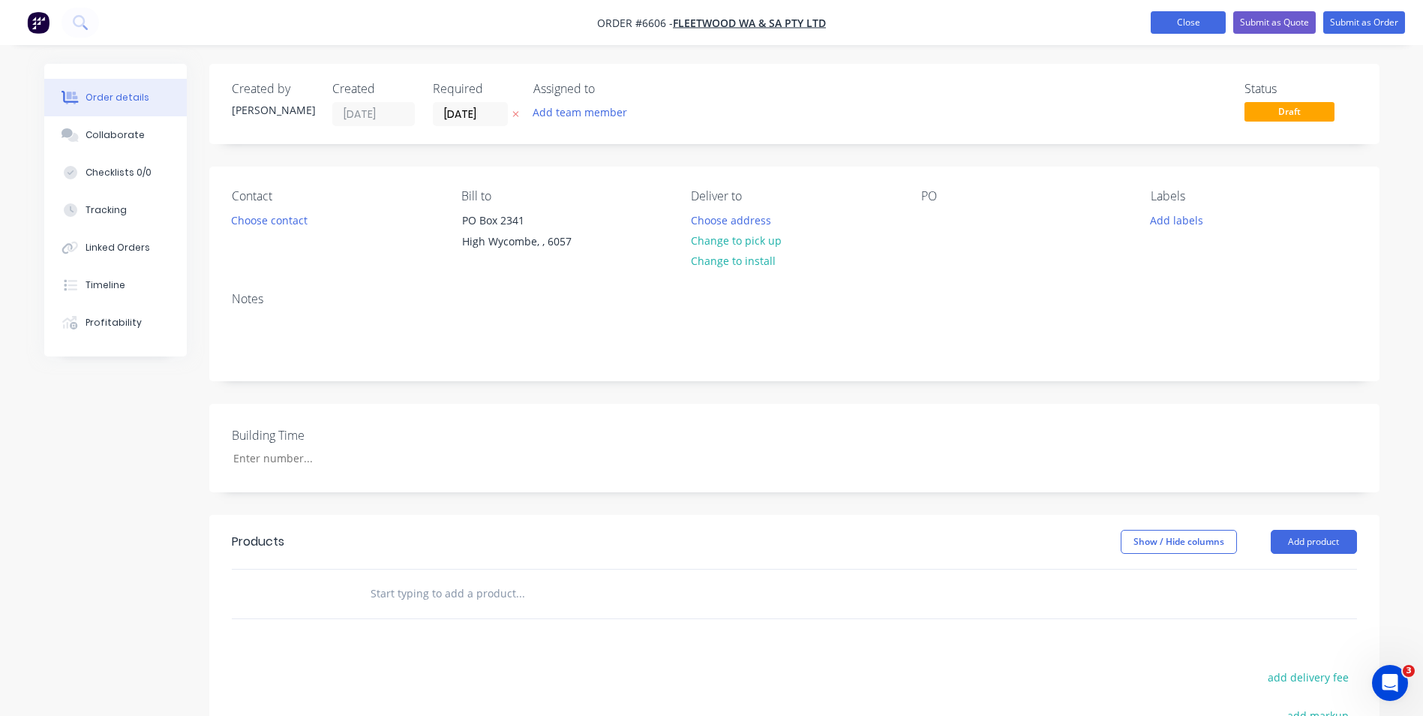
click at [1207, 24] on button "Close" at bounding box center [1188, 22] width 75 height 23
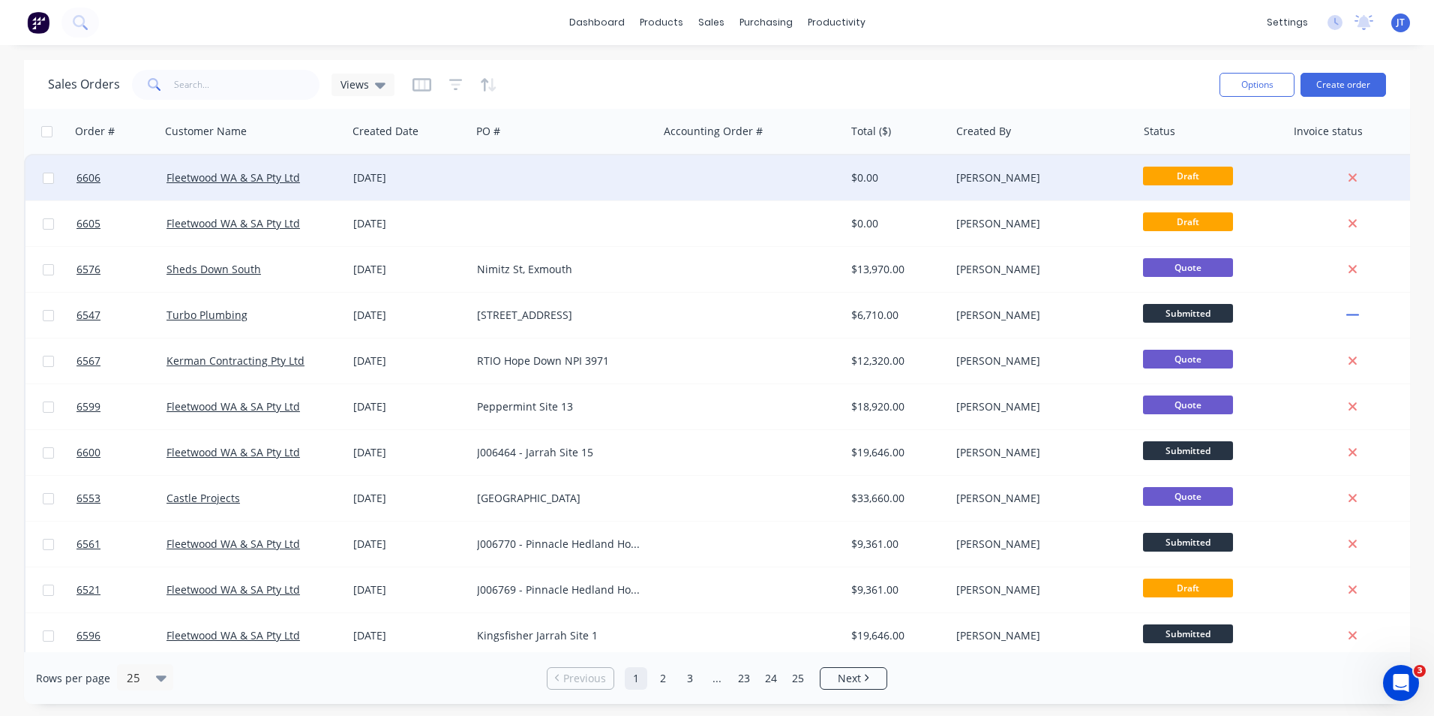
click at [45, 175] on input "checkbox" at bounding box center [48, 178] width 11 height 11
checkbox input "true"
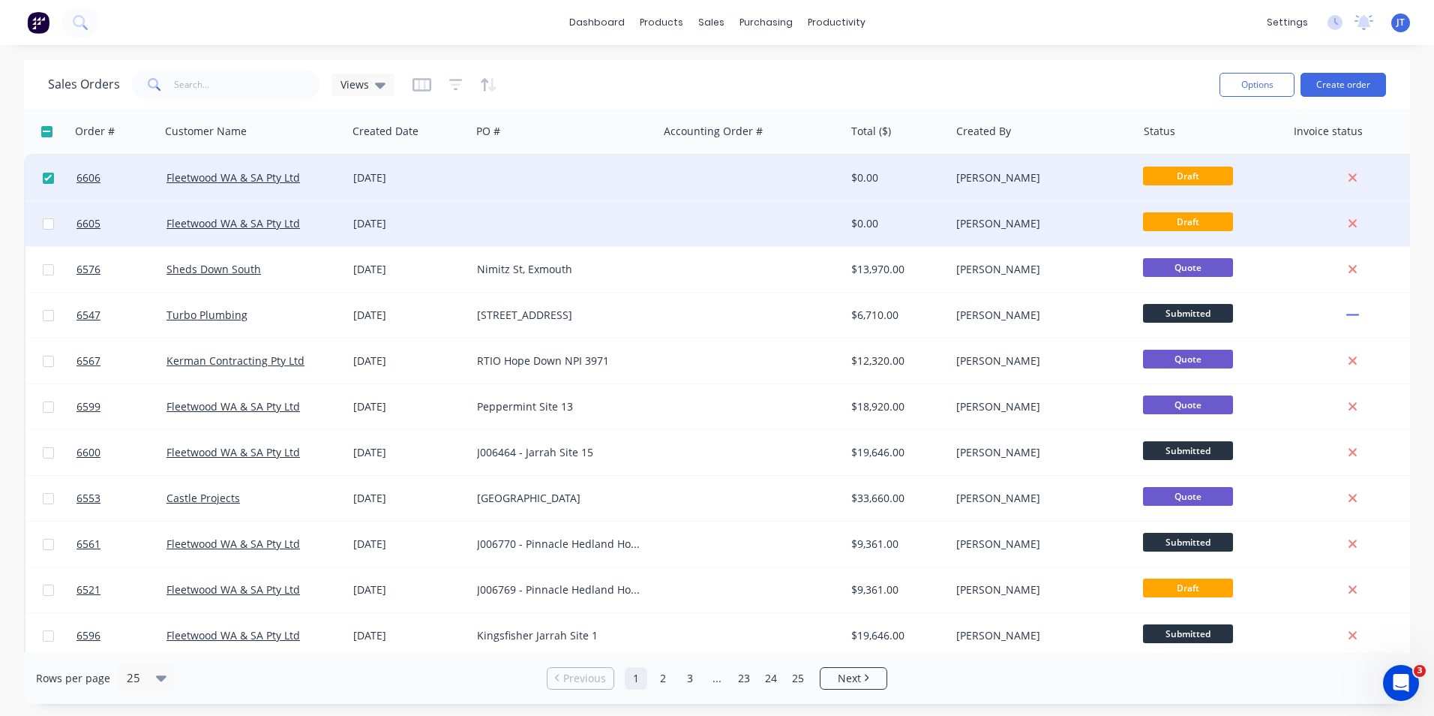
click at [50, 228] on input "checkbox" at bounding box center [48, 223] width 11 height 11
checkbox input "true"
click at [1253, 95] on button "Options" at bounding box center [1257, 85] width 75 height 24
click at [1237, 137] on button "Change Status" at bounding box center [1212, 123] width 165 height 30
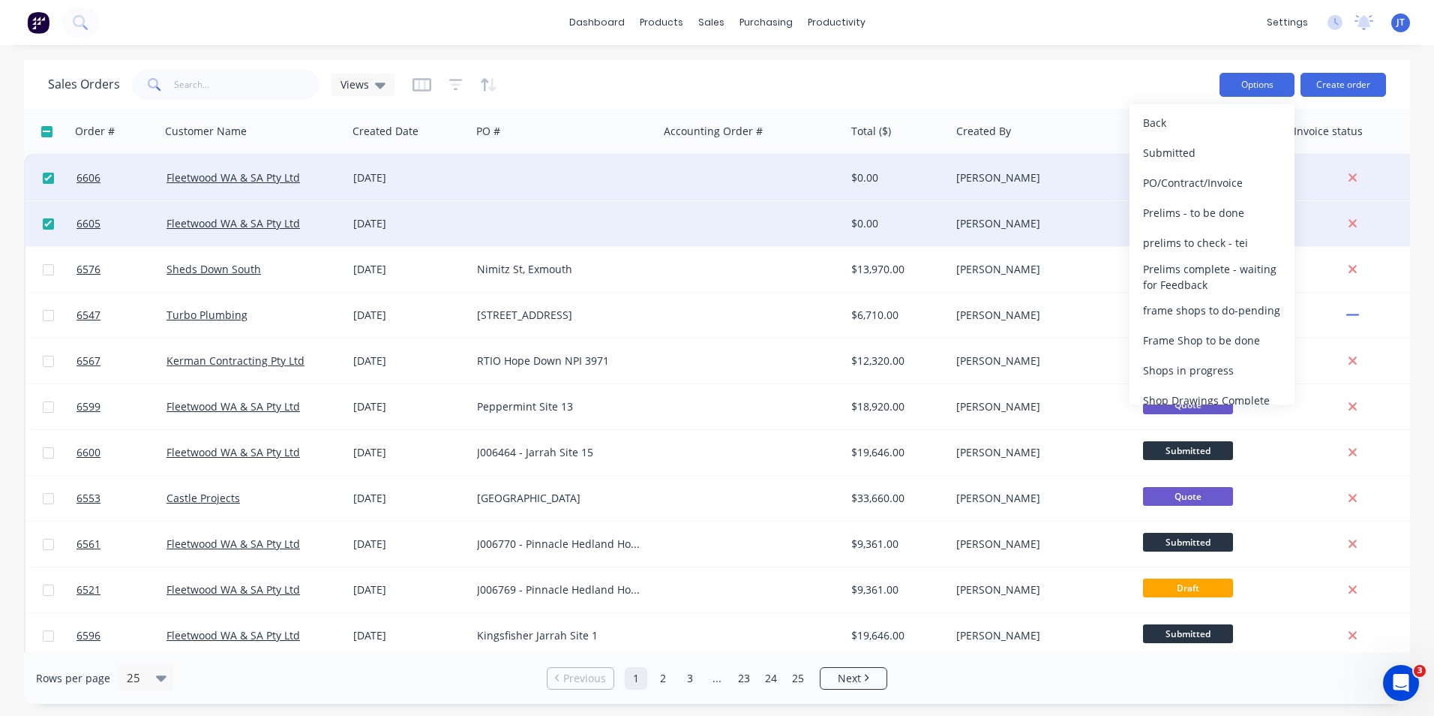
click at [1271, 78] on button "Options" at bounding box center [1257, 85] width 75 height 24
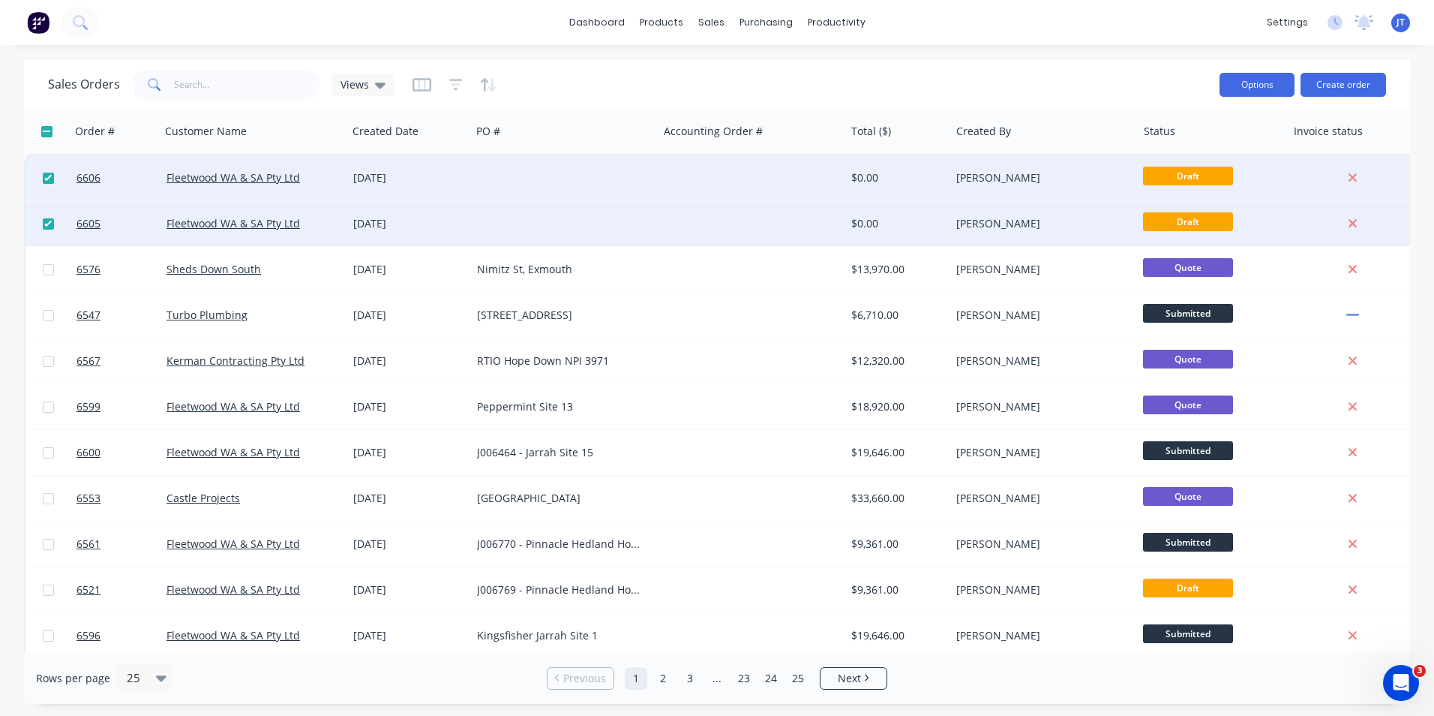
click at [1262, 91] on button "Options" at bounding box center [1257, 85] width 75 height 24
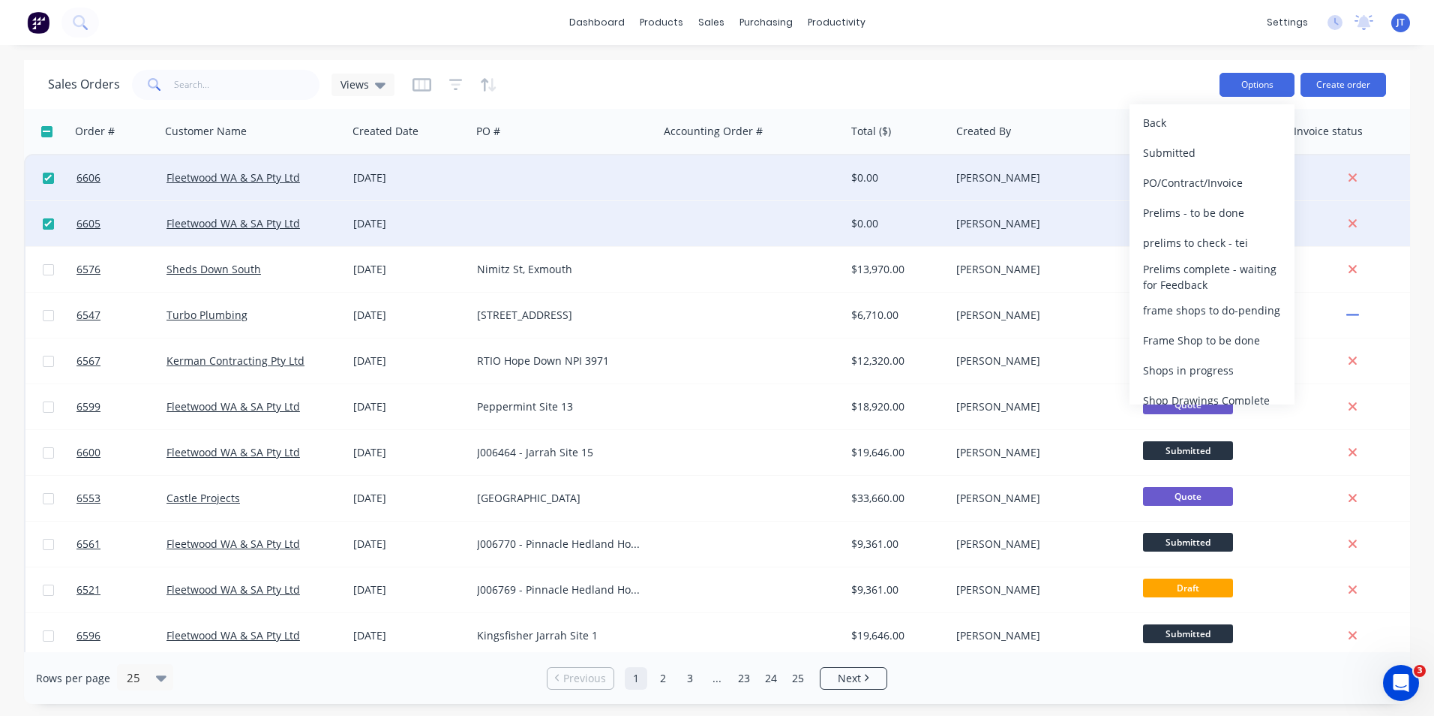
click at [1253, 79] on button "Options" at bounding box center [1257, 85] width 75 height 24
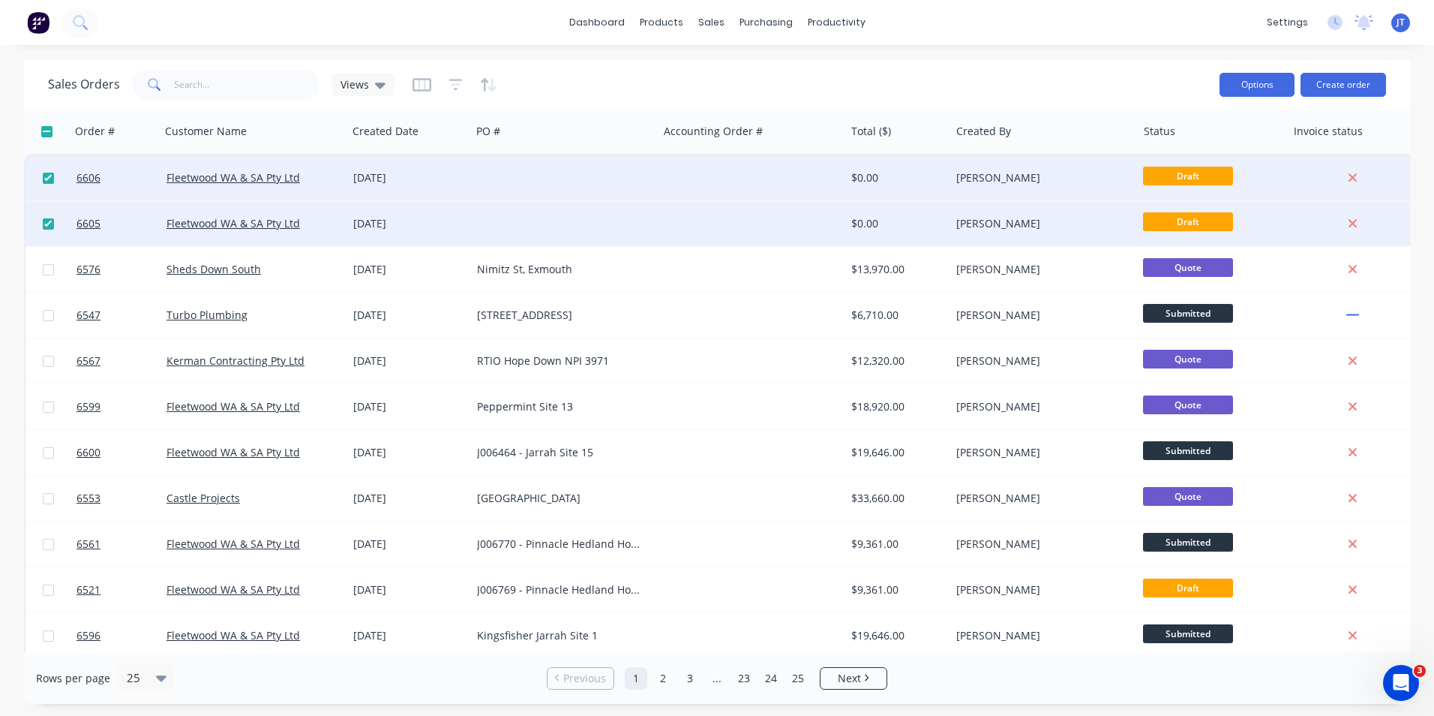
click at [1262, 79] on button "Options" at bounding box center [1257, 85] width 75 height 24
click at [1103, 70] on div "Sales Orders Views" at bounding box center [628, 84] width 1160 height 37
click at [1265, 80] on button "Options" at bounding box center [1257, 85] width 75 height 24
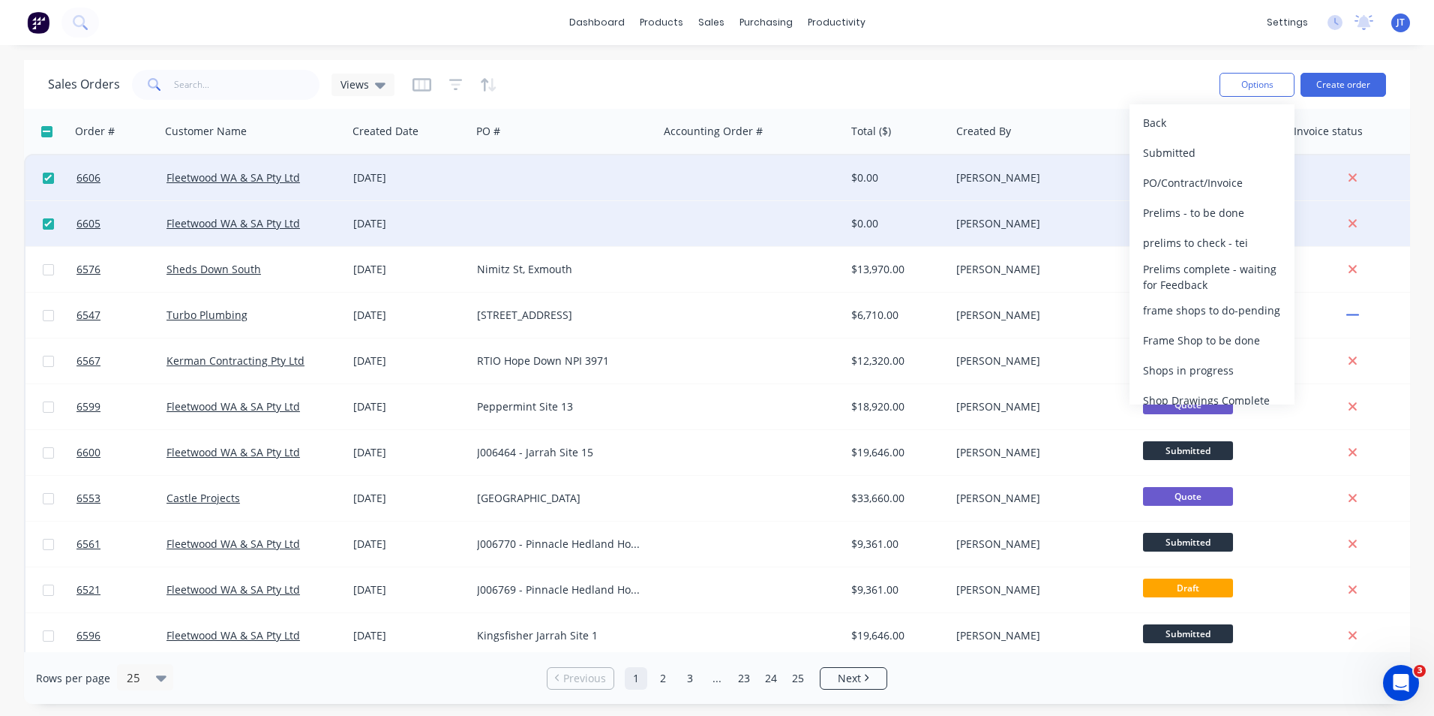
click at [1079, 73] on div "Sales Orders Views" at bounding box center [628, 84] width 1160 height 37
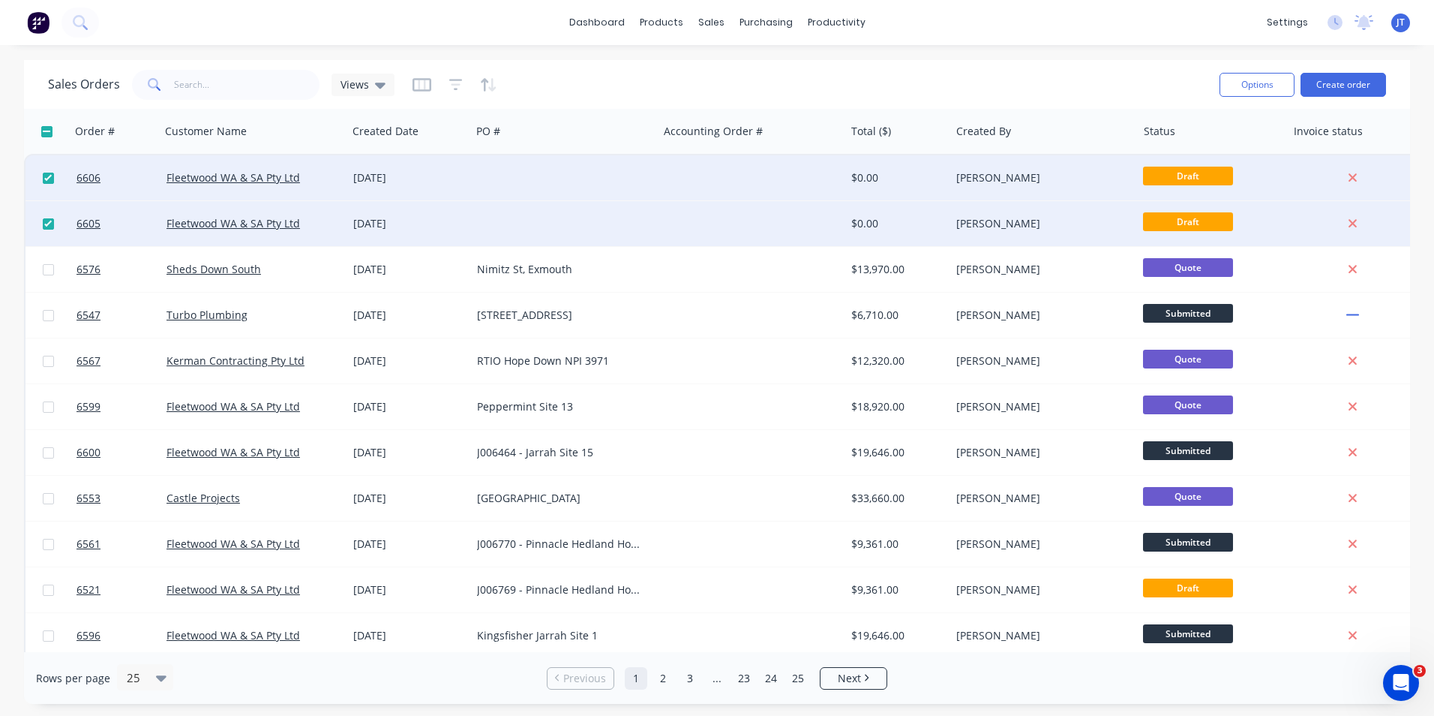
click at [1008, 86] on div "Sales Orders Views" at bounding box center [628, 84] width 1160 height 37
click at [568, 184] on div at bounding box center [564, 177] width 187 height 45
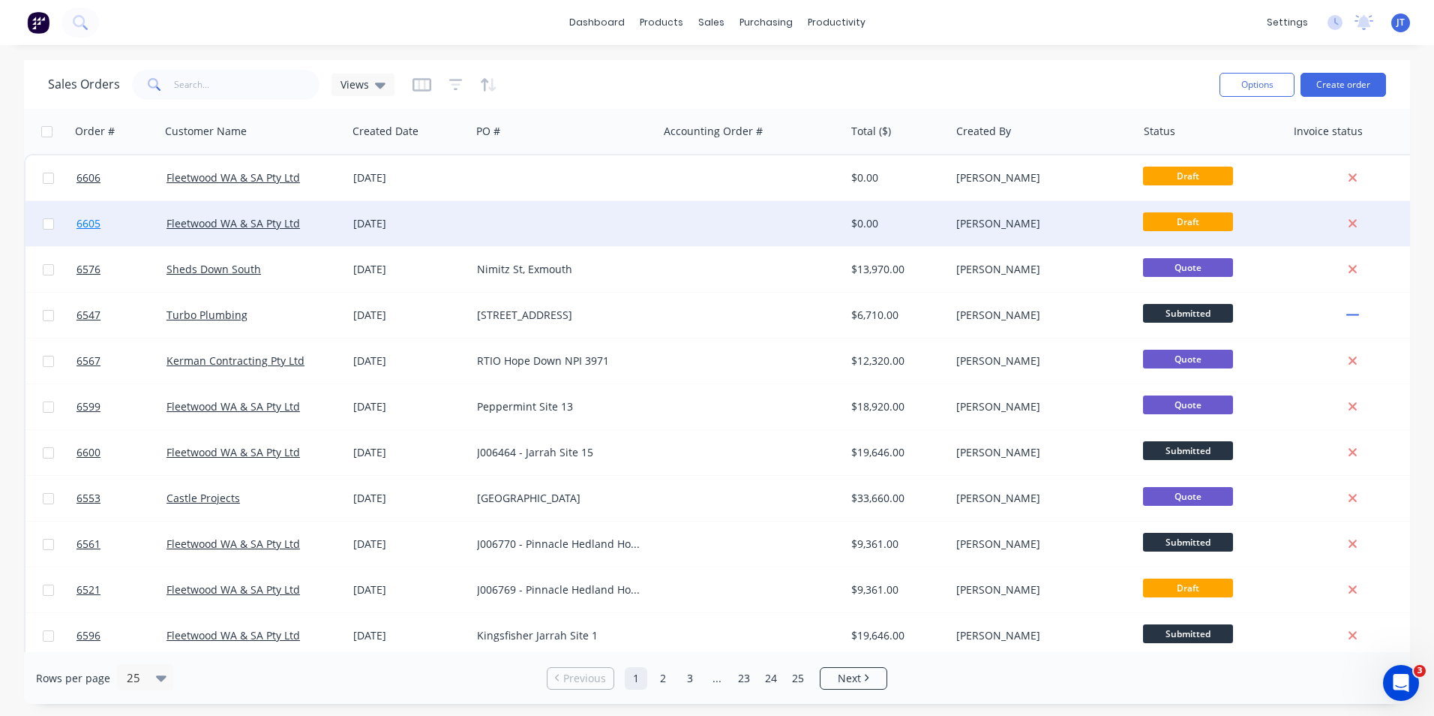
click at [131, 224] on link "6605" at bounding box center [122, 223] width 90 height 45
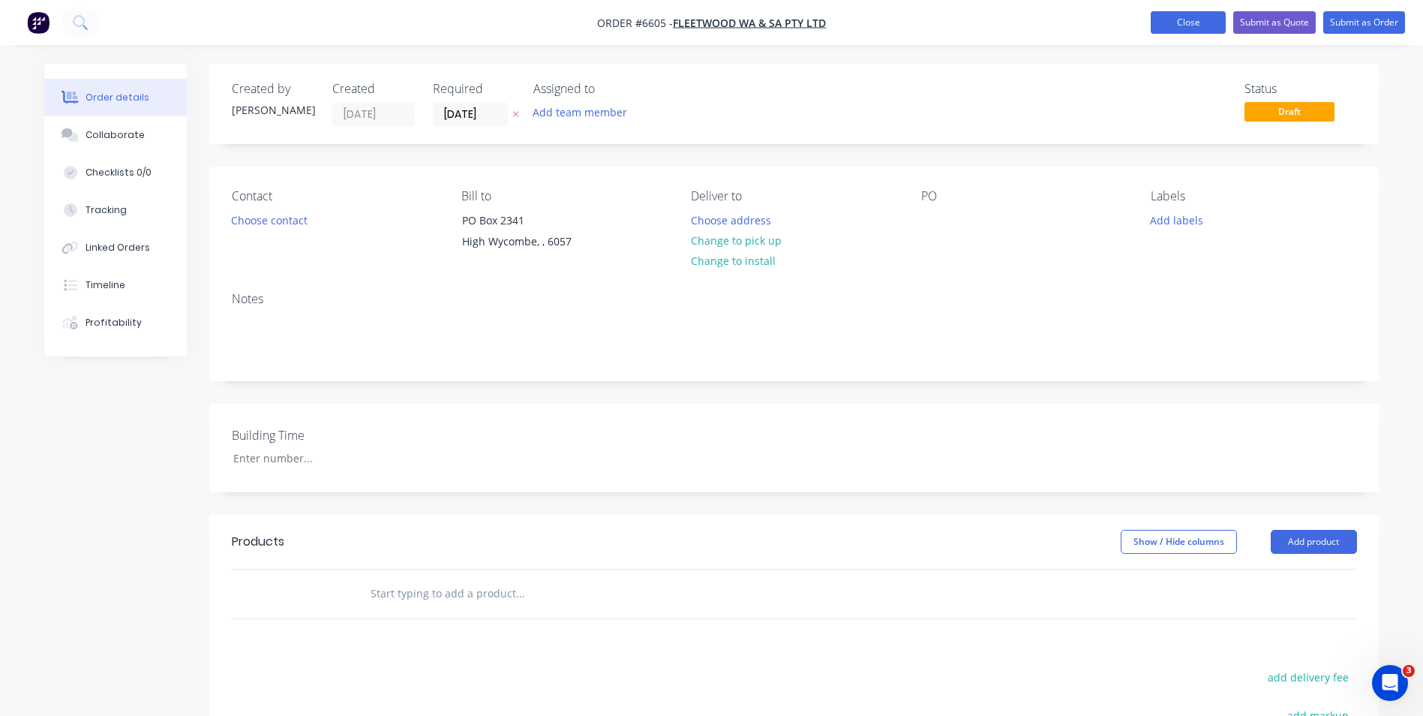
click at [1179, 23] on button "Close" at bounding box center [1188, 22] width 75 height 23
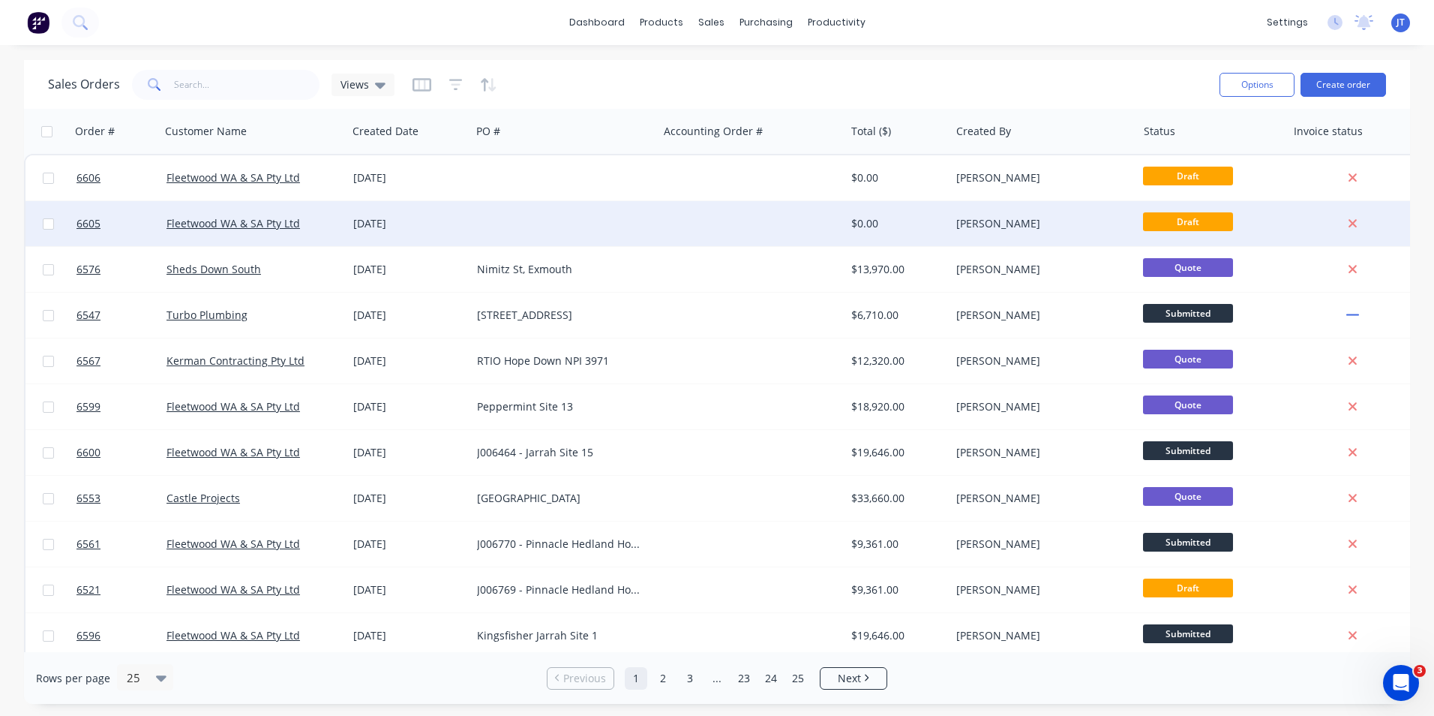
click at [46, 231] on div at bounding box center [48, 223] width 45 height 45
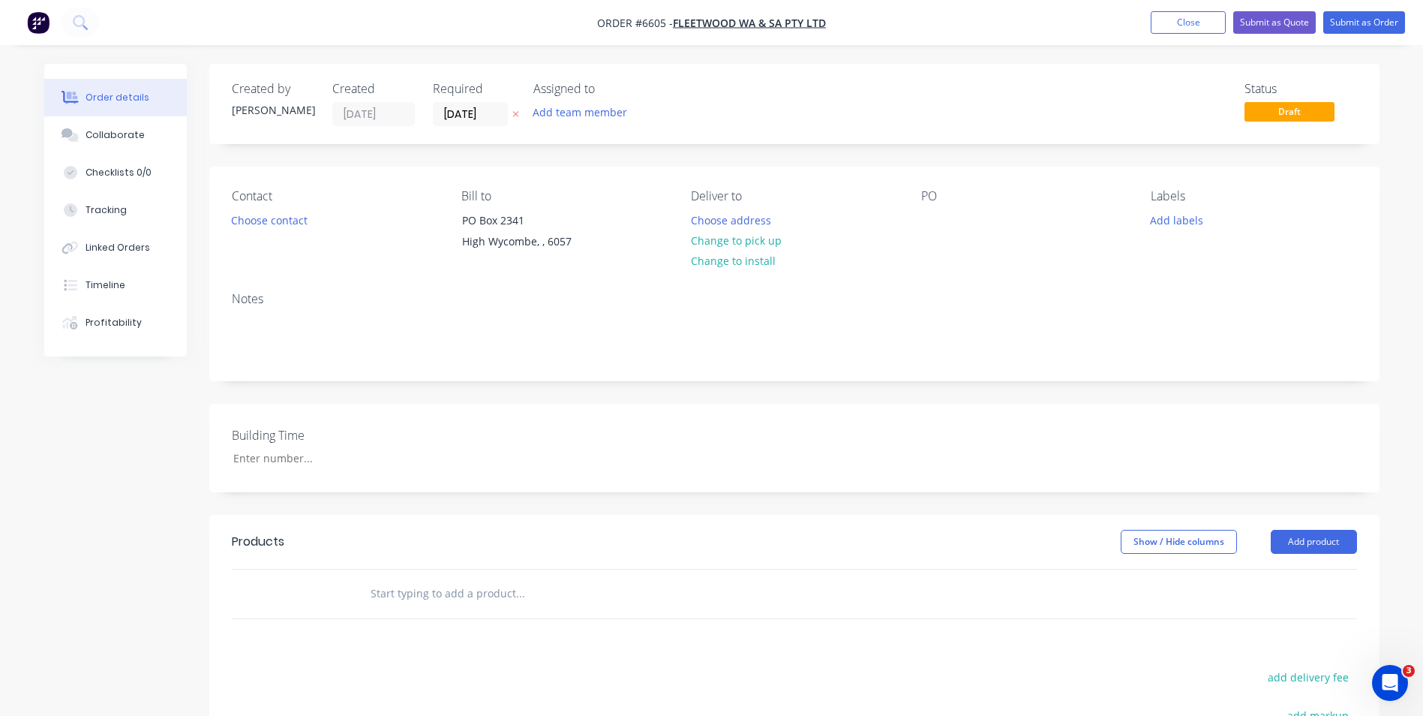
click at [584, 439] on div "Building Time" at bounding box center [794, 448] width 1170 height 89
click at [1209, 22] on button "Close" at bounding box center [1188, 22] width 75 height 23
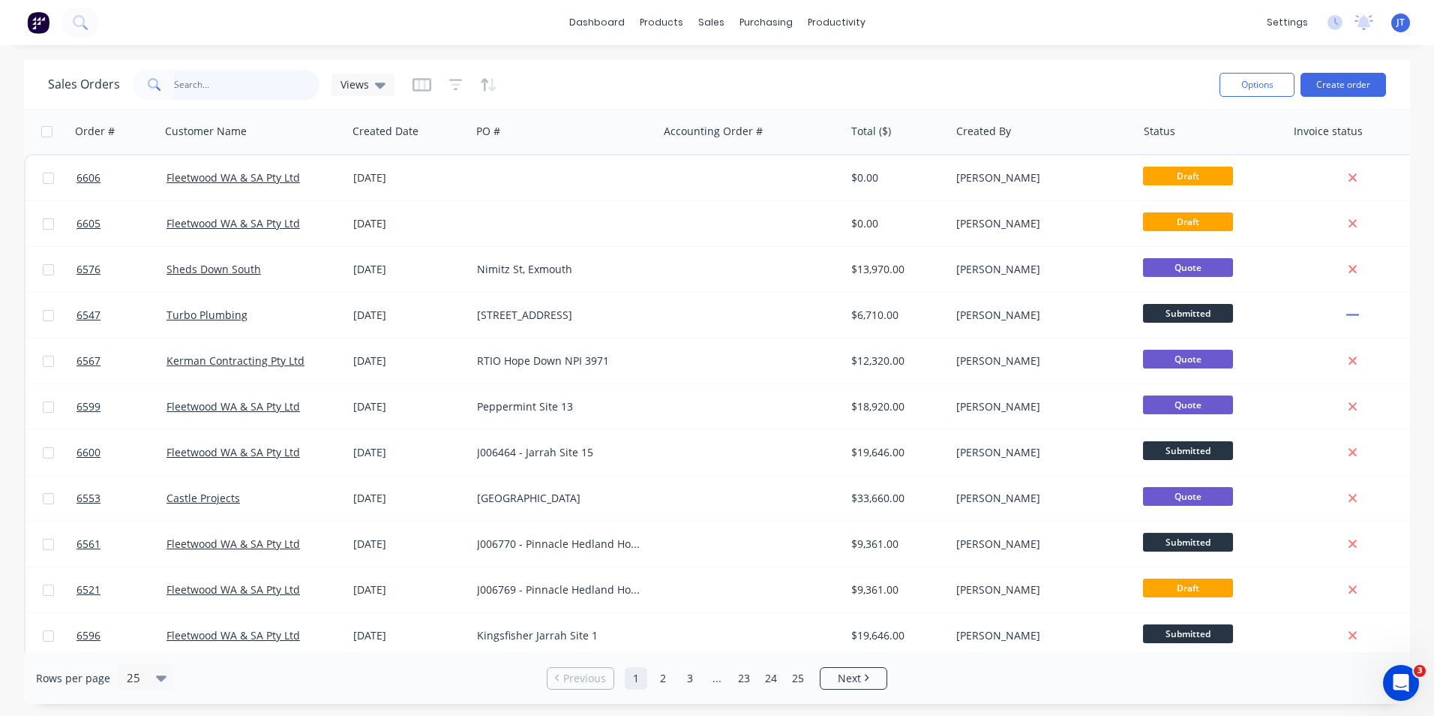
click at [274, 89] on input "text" at bounding box center [247, 85] width 146 height 30
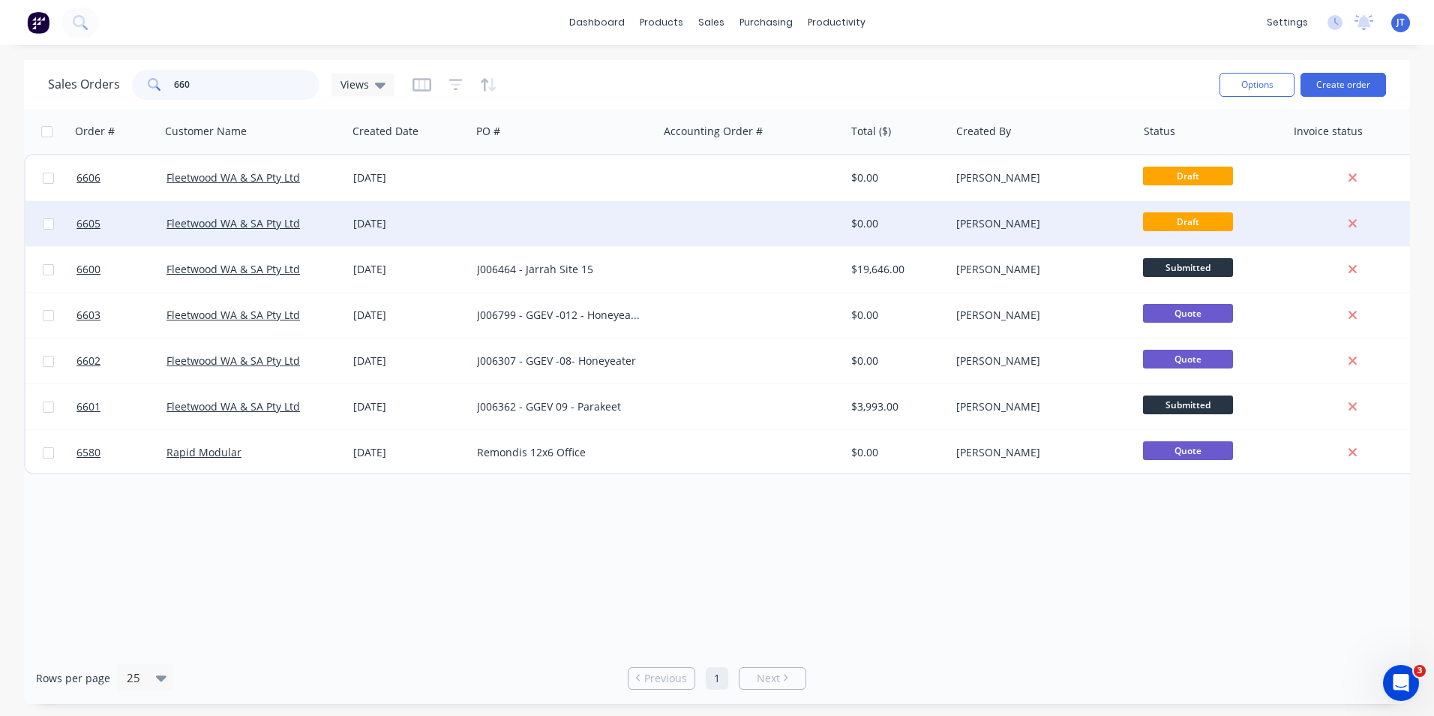
type input "660"
click at [47, 219] on input "checkbox" at bounding box center [48, 223] width 11 height 11
checkbox input "true"
click at [1051, 223] on button "Archive" at bounding box center [1094, 223] width 150 height 30
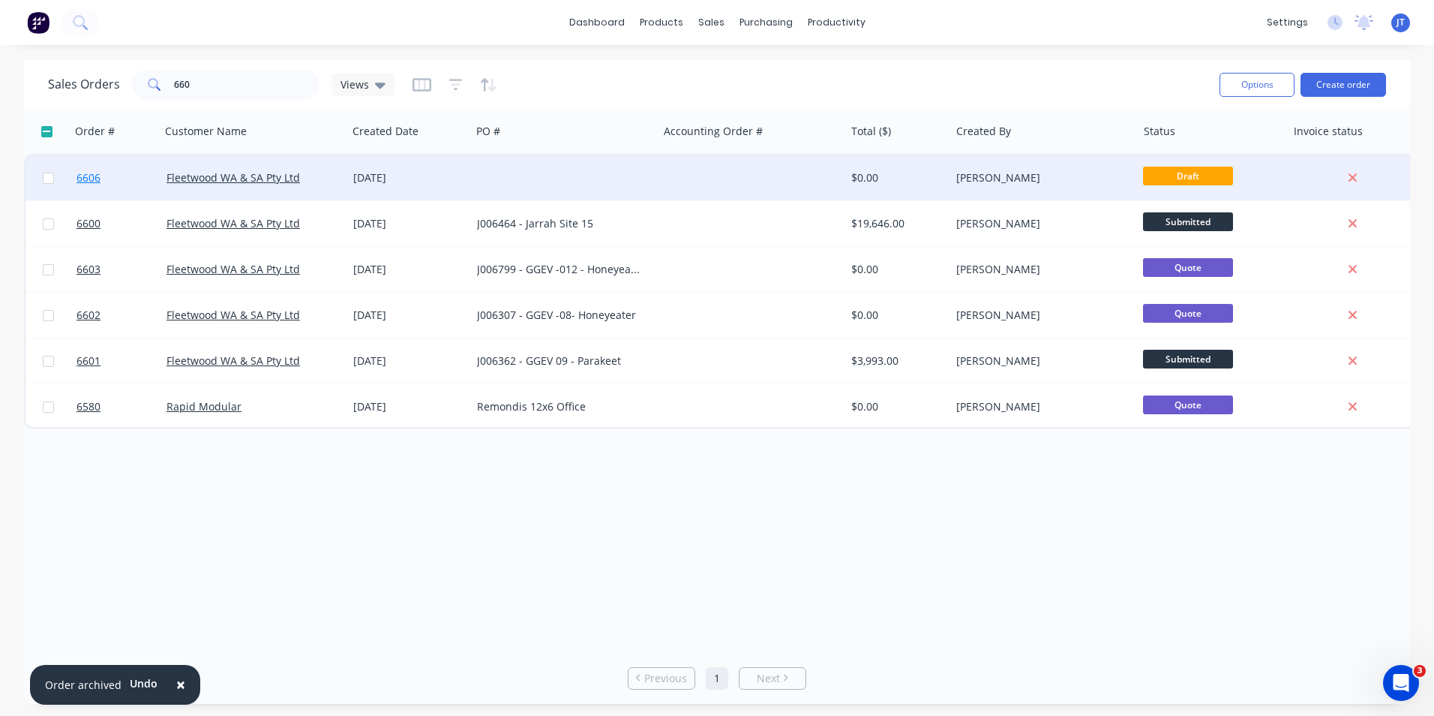
click at [96, 177] on span "6606" at bounding box center [89, 177] width 24 height 15
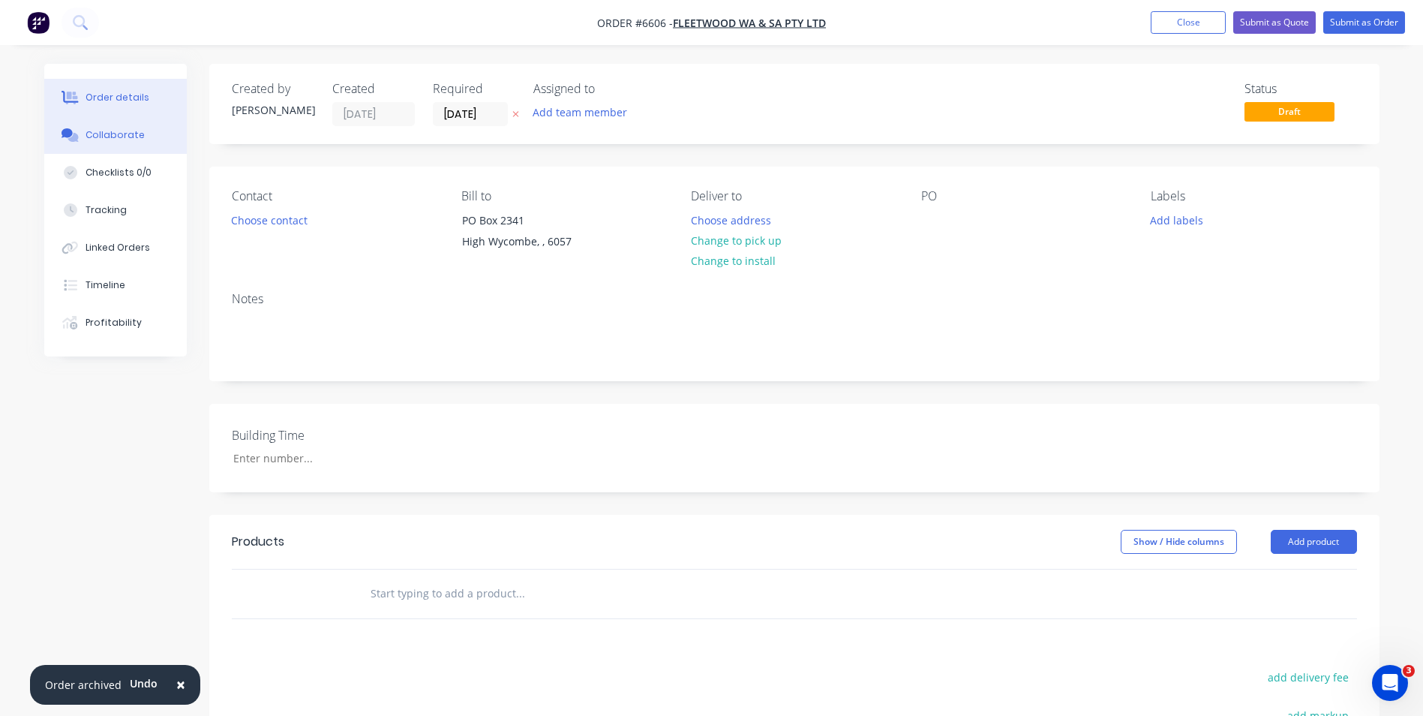
click at [95, 134] on div "Collaborate" at bounding box center [115, 135] width 59 height 14
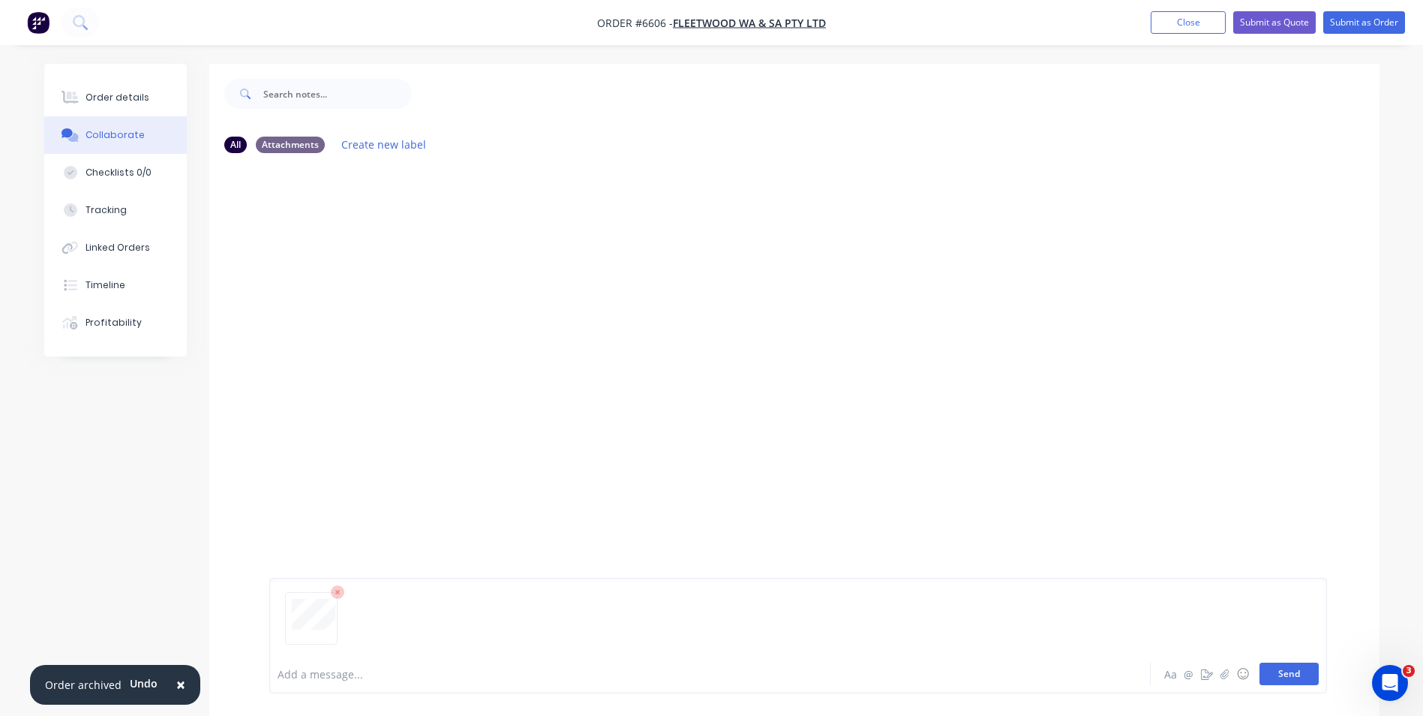
click at [1283, 671] on button "Send" at bounding box center [1288, 673] width 59 height 23
click at [989, 491] on div "JT You 08:48pm 03/10/25 Purchase Order PO258087.pdf Labels Download Delete" at bounding box center [794, 409] width 1170 height 489
click at [1038, 368] on div "JT You 08:48pm 03/10/25 Purchase Order PO258087.pdf Labels Download Delete" at bounding box center [794, 409] width 1170 height 489
drag, startPoint x: 805, startPoint y: 334, endPoint x: 812, endPoint y: 335, distance: 7.5
click at [805, 335] on div "JT You 08:48pm 03/10/25 Purchase Order PO258087.pdf Labels Download Delete" at bounding box center [794, 409] width 1170 height 489
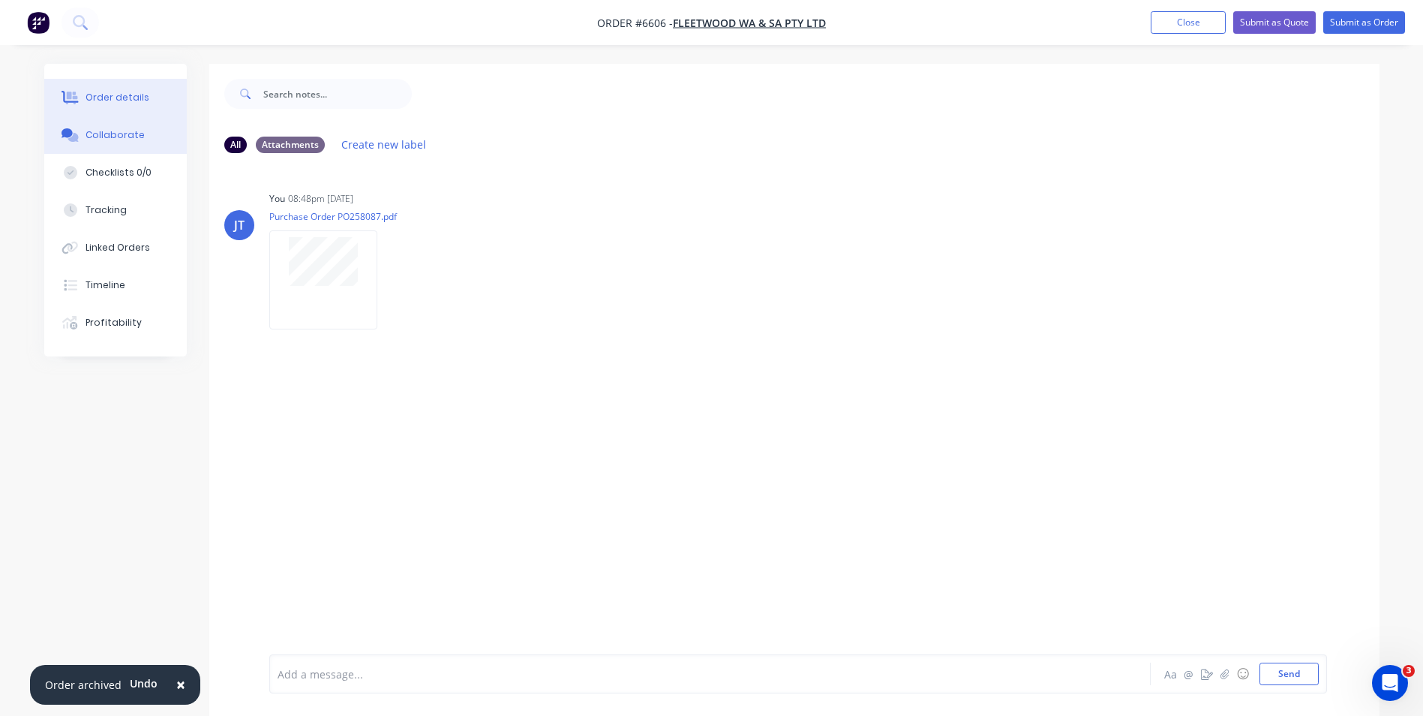
click at [147, 92] on button "Order details" at bounding box center [115, 98] width 143 height 38
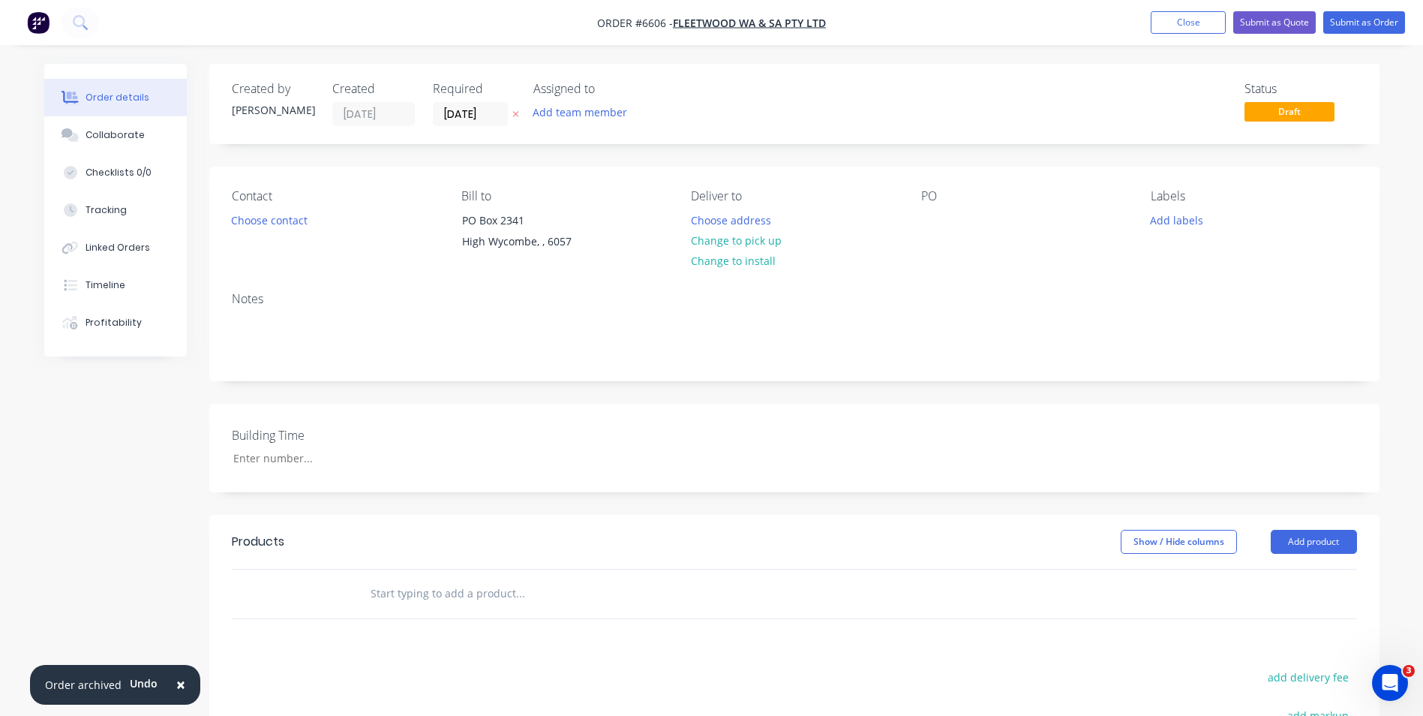
click at [410, 591] on input "text" at bounding box center [520, 593] width 300 height 30
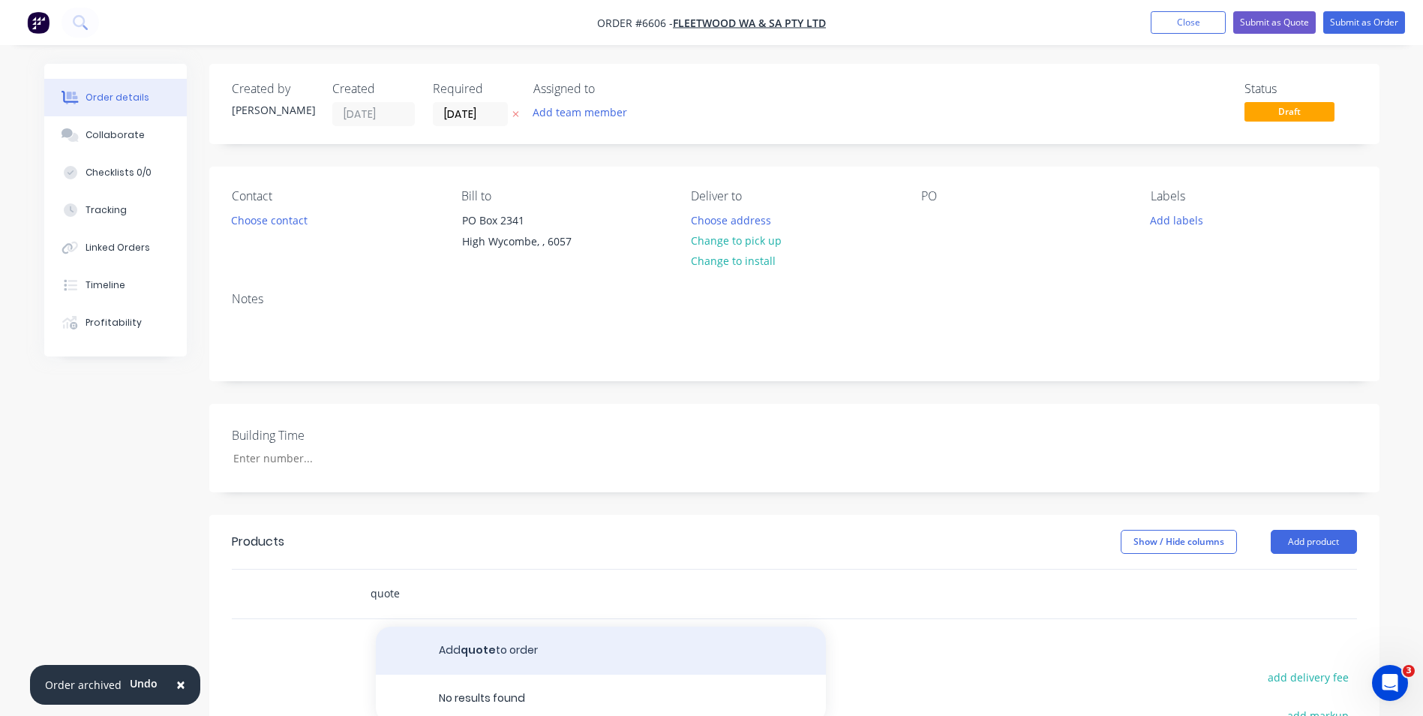
type input "quote"
click at [501, 660] on button "Add quote to order" at bounding box center [601, 650] width 450 height 48
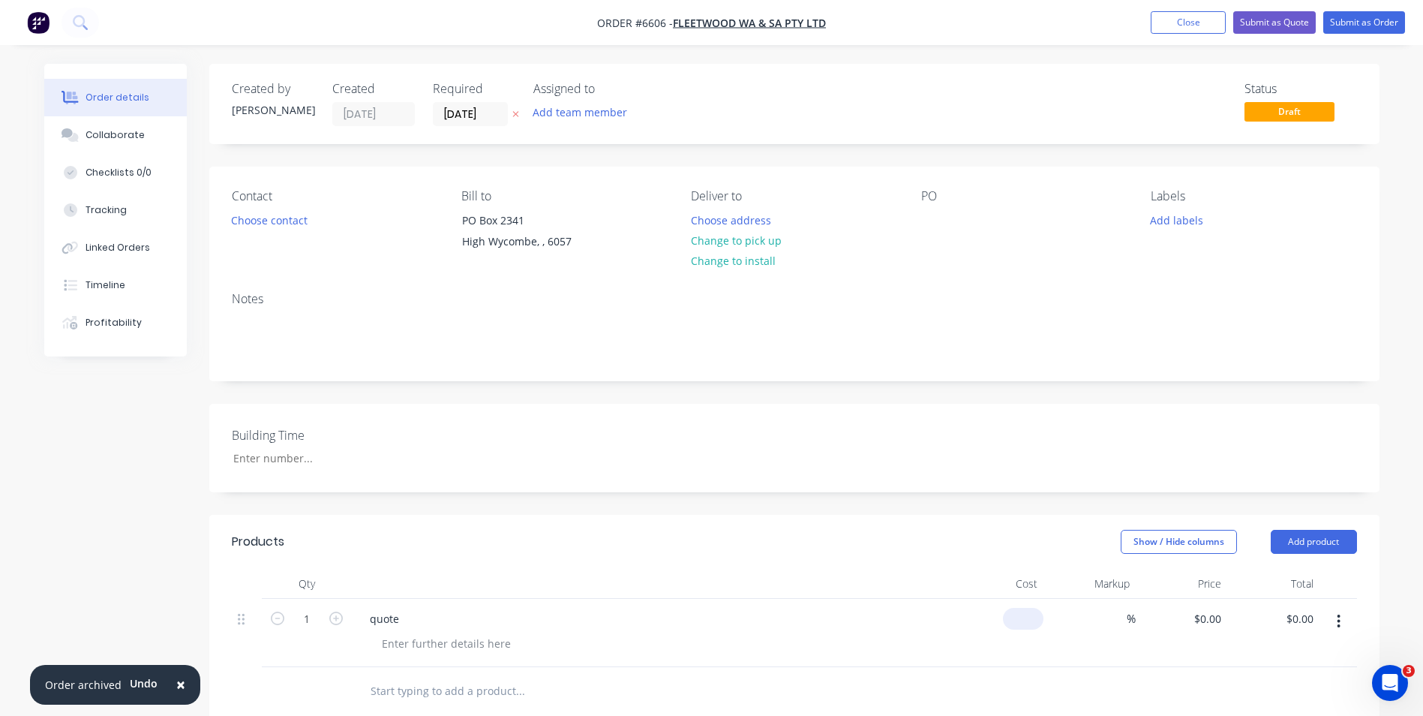
click at [1016, 614] on div "$0.00" at bounding box center [998, 633] width 92 height 68
type input "$17,860.00"
click at [961, 620] on div "$17,860.00 17860" at bounding box center [998, 633] width 92 height 68
